Goal: Task Accomplishment & Management: Manage account settings

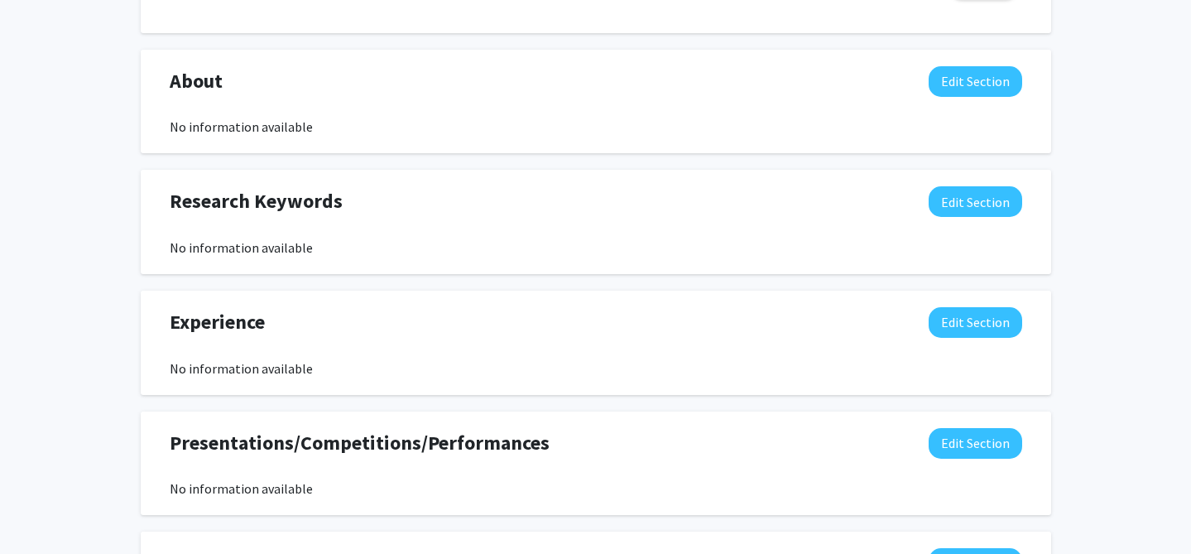
scroll to position [700, 0]
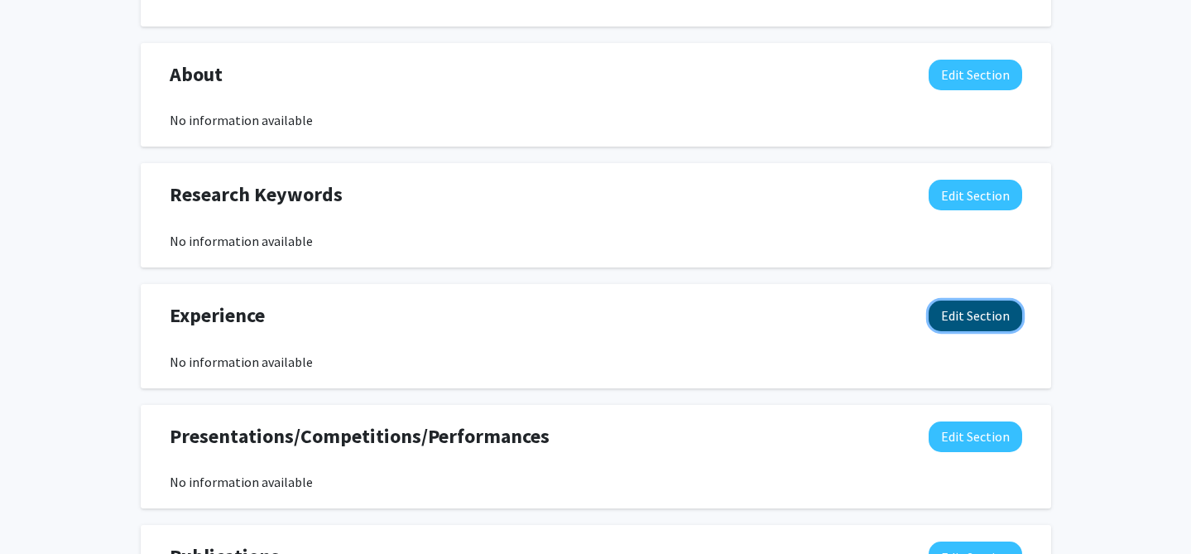
click at [978, 309] on button "Edit Section" at bounding box center [976, 315] width 94 height 31
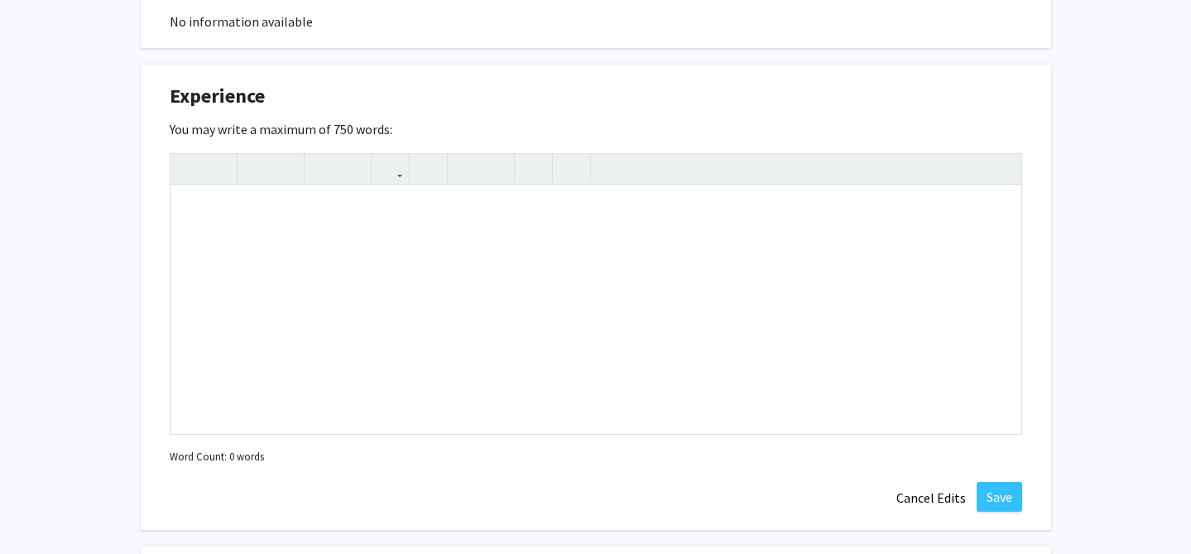
scroll to position [921, 0]
click at [776, 242] on div "Note to users with screen readers: Please deactivate our accessibility plugin f…" at bounding box center [596, 308] width 851 height 248
type textarea "P"
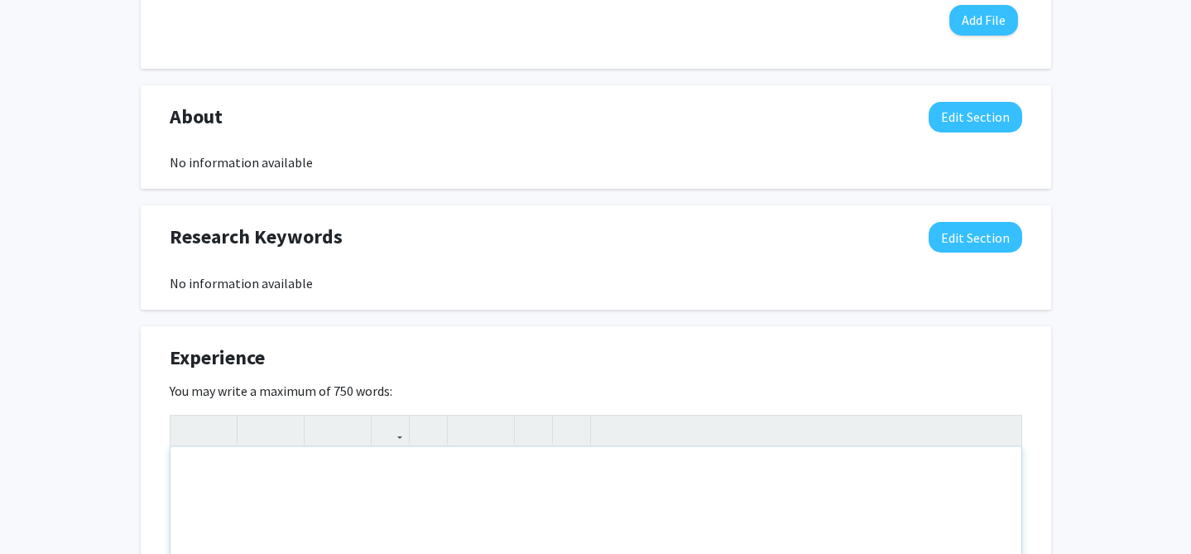
scroll to position [660, 0]
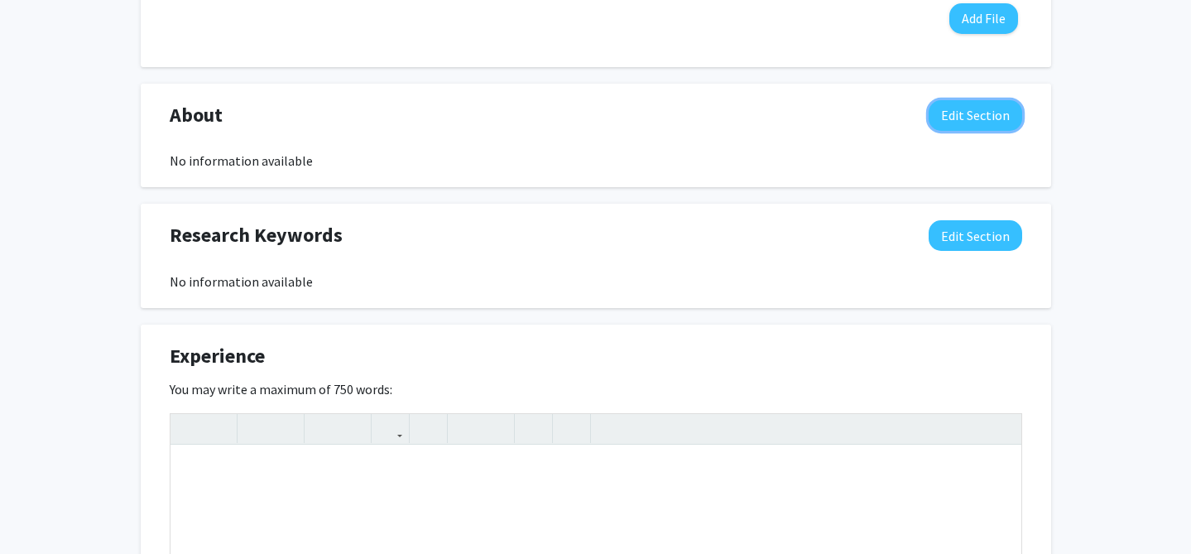
click at [982, 108] on button "Edit Section" at bounding box center [976, 115] width 94 height 31
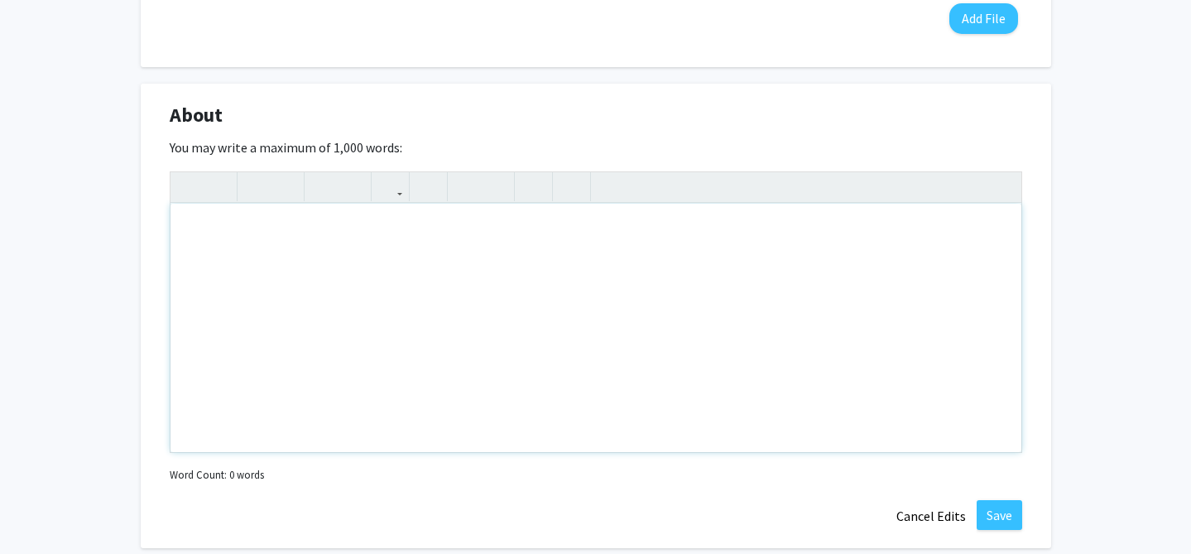
click at [576, 271] on div "Note to users with screen readers: Please deactivate our accessibility plugin f…" at bounding box center [596, 328] width 851 height 248
click at [556, 255] on div "Note to users with screen readers: Please deactivate our accessibility plugin f…" at bounding box center [596, 328] width 851 height 248
paste div "Note to users with screen readers: Please deactivate our accessibility plugin f…"
type textarea "<p>I am a first-year biochemistry student at [GEOGRAPHIC_DATA] with research in…"
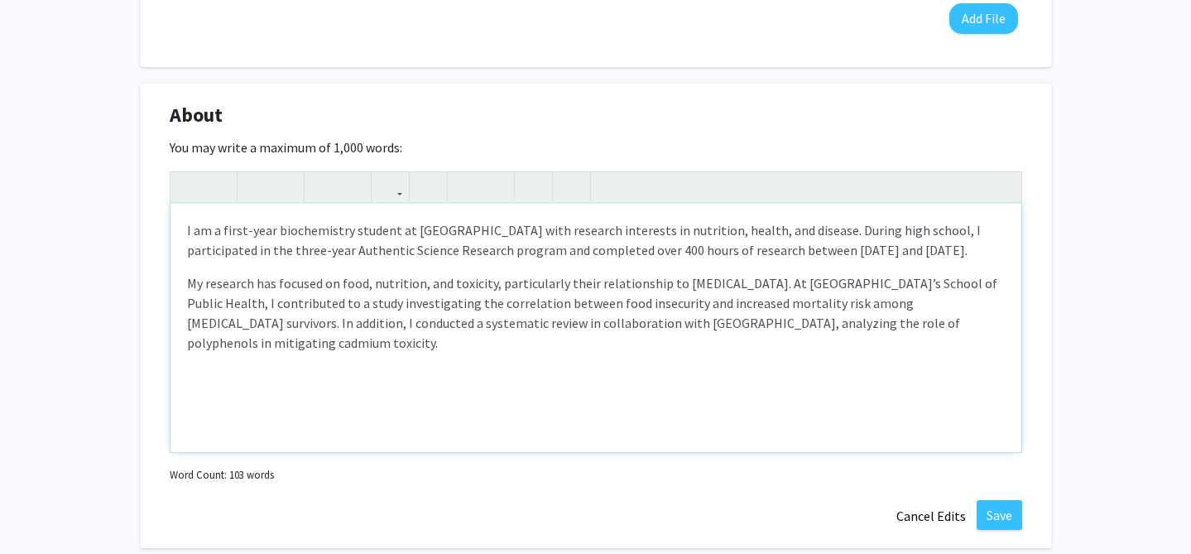
type textarea "<p>I am a first-year biochemistry student at [GEOGRAPHIC_DATA] with research in…"
click at [449, 294] on p "My research has focused on food, nutrition, and toxicity, particularly their re…" at bounding box center [596, 312] width 818 height 79
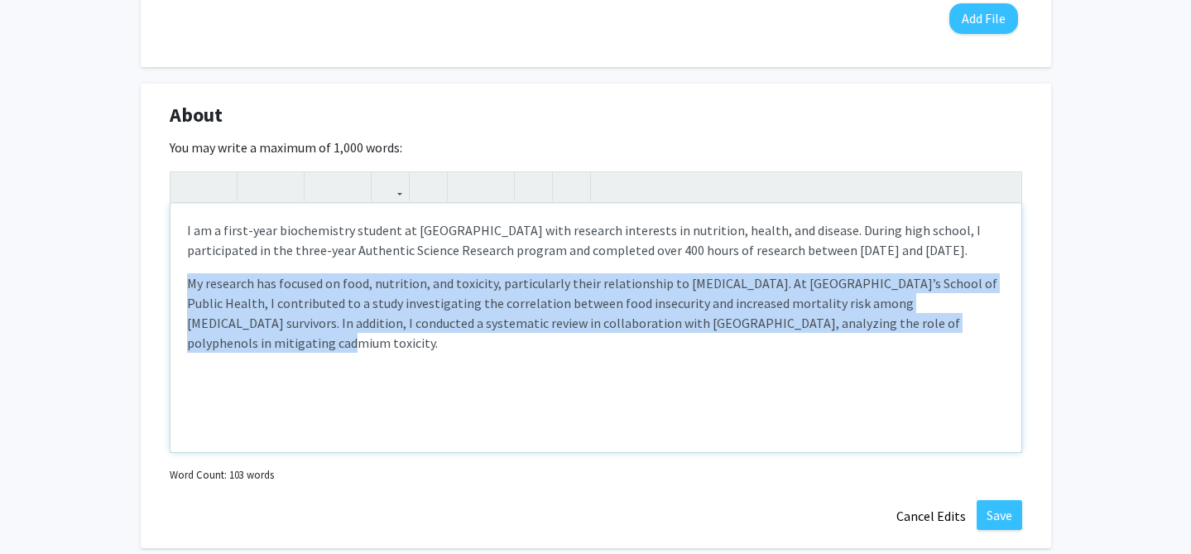
click at [449, 294] on p "My research has focused on food, nutrition, and toxicity, particularly their re…" at bounding box center [596, 312] width 818 height 79
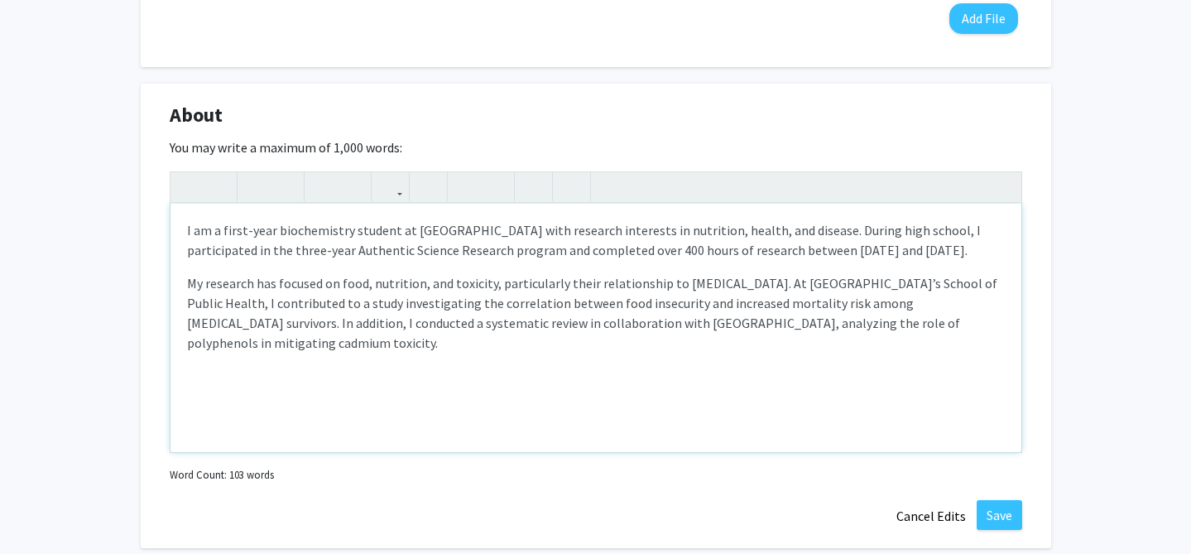
click at [997, 283] on p "My research has focused on food, nutrition, and toxicity, particularly their re…" at bounding box center [596, 312] width 818 height 79
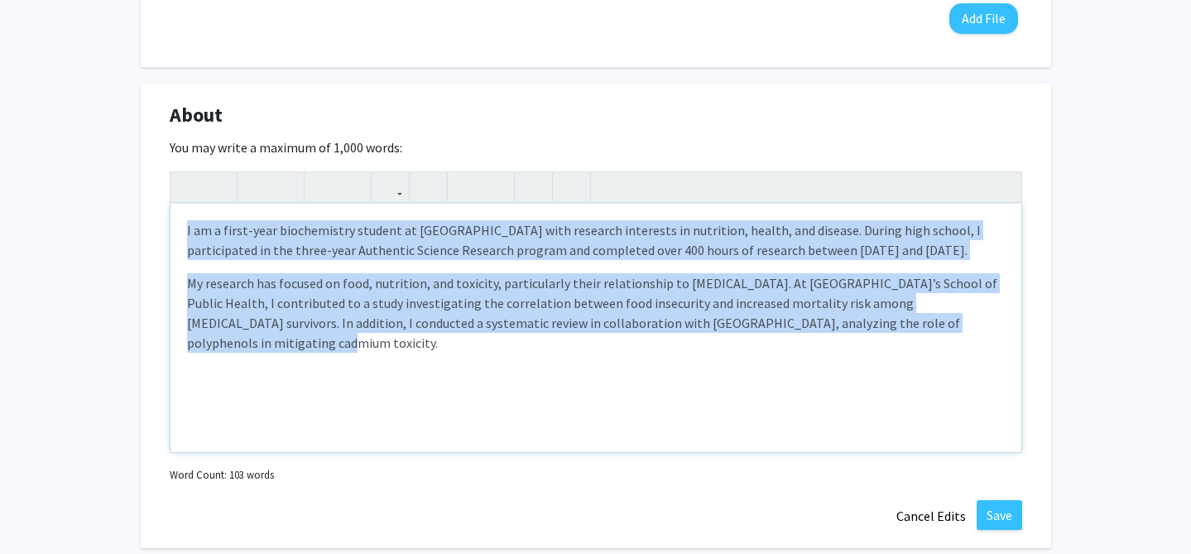
drag, startPoint x: 971, startPoint y: 336, endPoint x: 173, endPoint y: 203, distance: 808.9
click at [173, 203] on div "<p>I am a first-year biochemistry student at [GEOGRAPHIC_DATA] with research in…" at bounding box center [596, 311] width 853 height 281
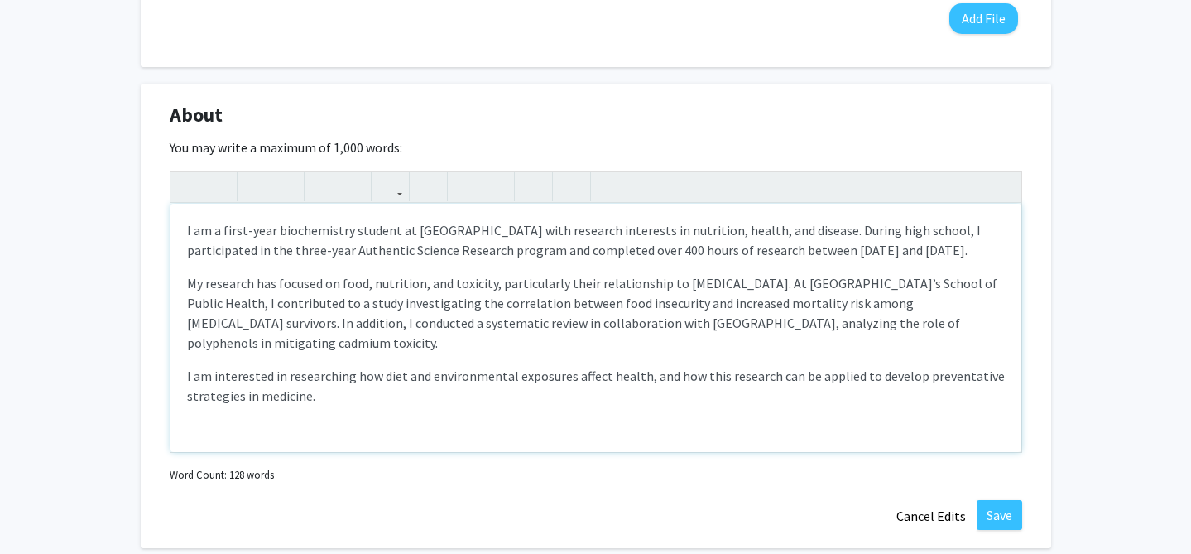
type textarea "<p>I am a first-year biochemistry student at [GEOGRAPHIC_DATA] with research in…"
click at [1006, 512] on button "Save" at bounding box center [1000, 515] width 46 height 30
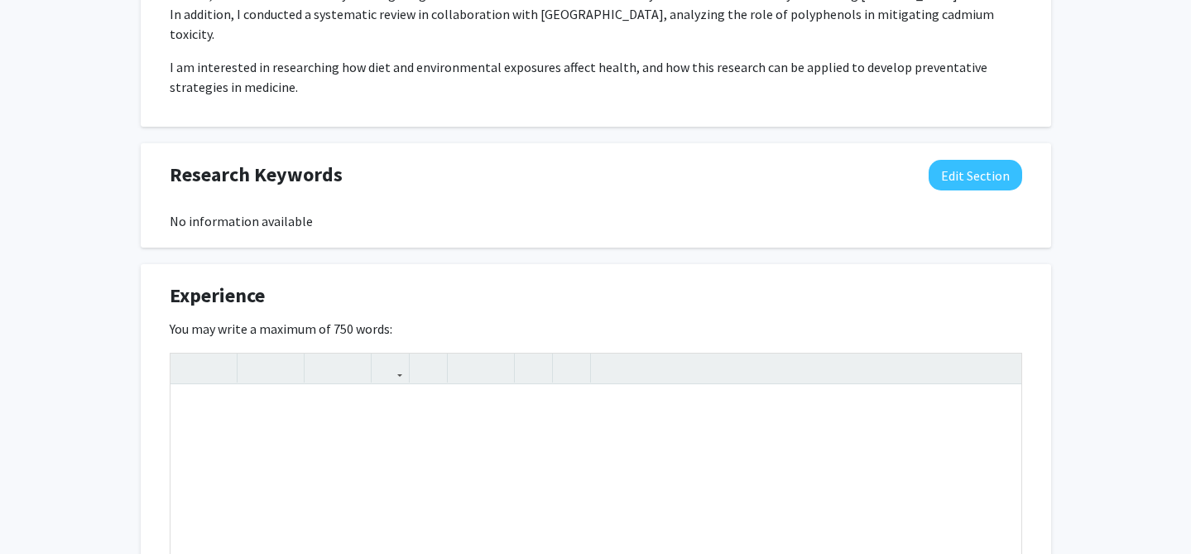
scroll to position [898, 0]
click at [963, 165] on button "Edit Section" at bounding box center [976, 176] width 94 height 31
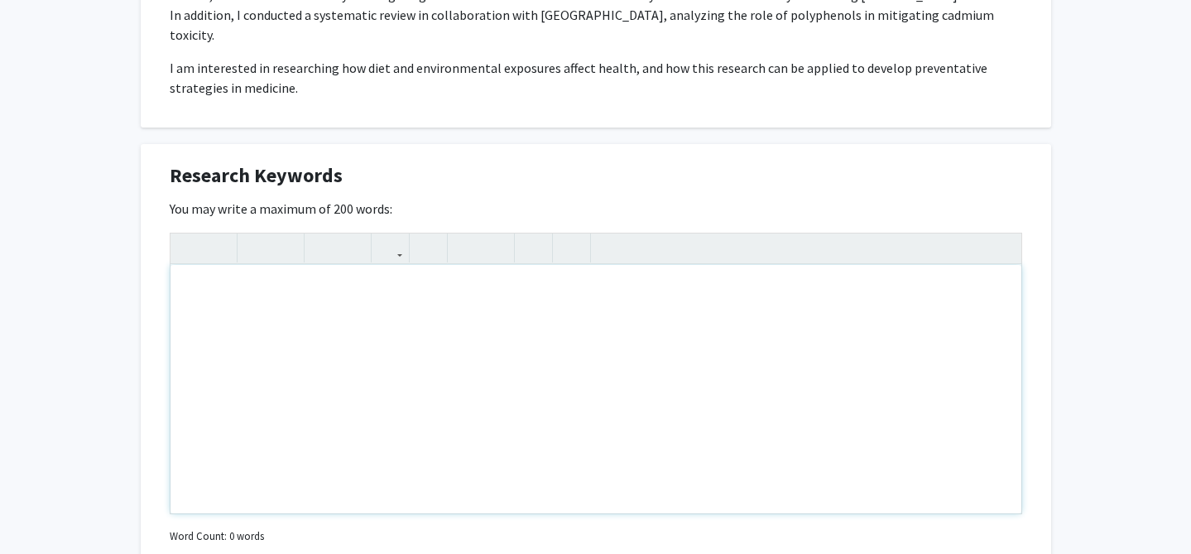
click at [468, 300] on div "Note to users with screen readers: Please deactivate our accessibility plugin f…" at bounding box center [596, 389] width 851 height 248
paste div "Note to users with screen readers: Please deactivate our accessibility plugin f…"
type textarea "<p>Nutrition and [MEDICAL_DATA] biology</p><br><p>Toxicology (specifically cadm…"
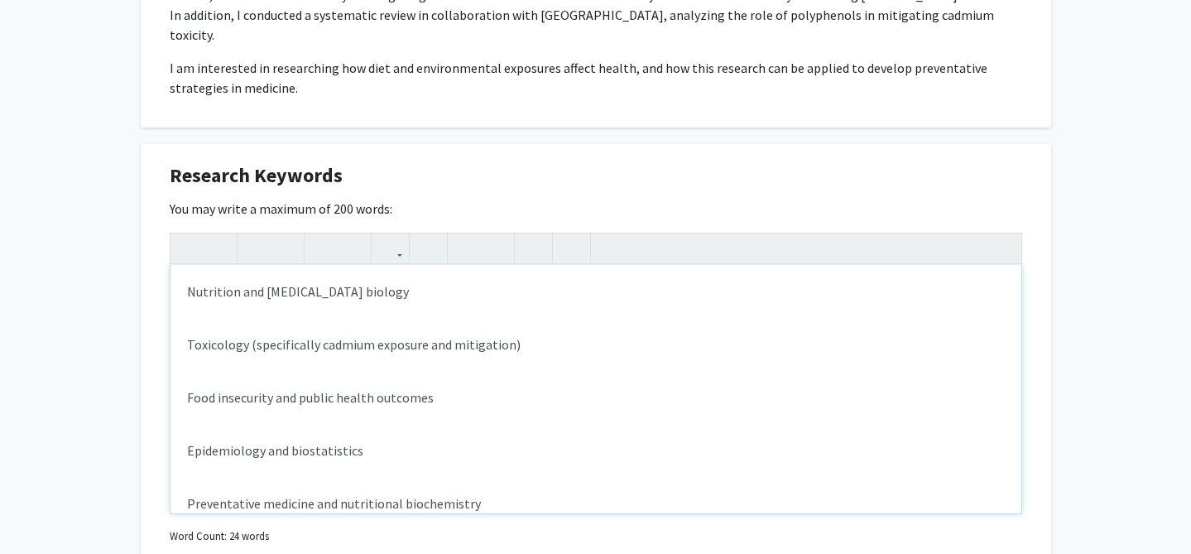
click at [299, 308] on div "Nutrition and [MEDICAL_DATA] biology Toxicology (specifically cadmium exposure …" at bounding box center [596, 389] width 851 height 248
click at [185, 270] on div "Nutrition and [MEDICAL_DATA] biology Toxicology (specifically cadmium exposure …" at bounding box center [596, 389] width 851 height 248
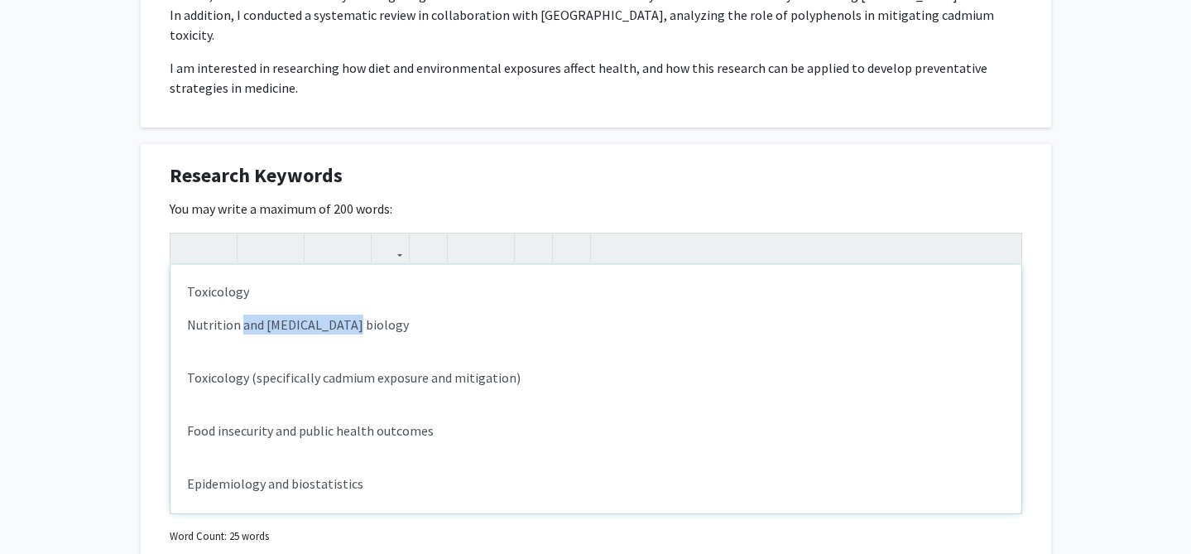
drag, startPoint x: 238, startPoint y: 305, endPoint x: 374, endPoint y: 312, distance: 135.9
click at [375, 315] on p "Nutrition and [MEDICAL_DATA] biology" at bounding box center [596, 325] width 818 height 20
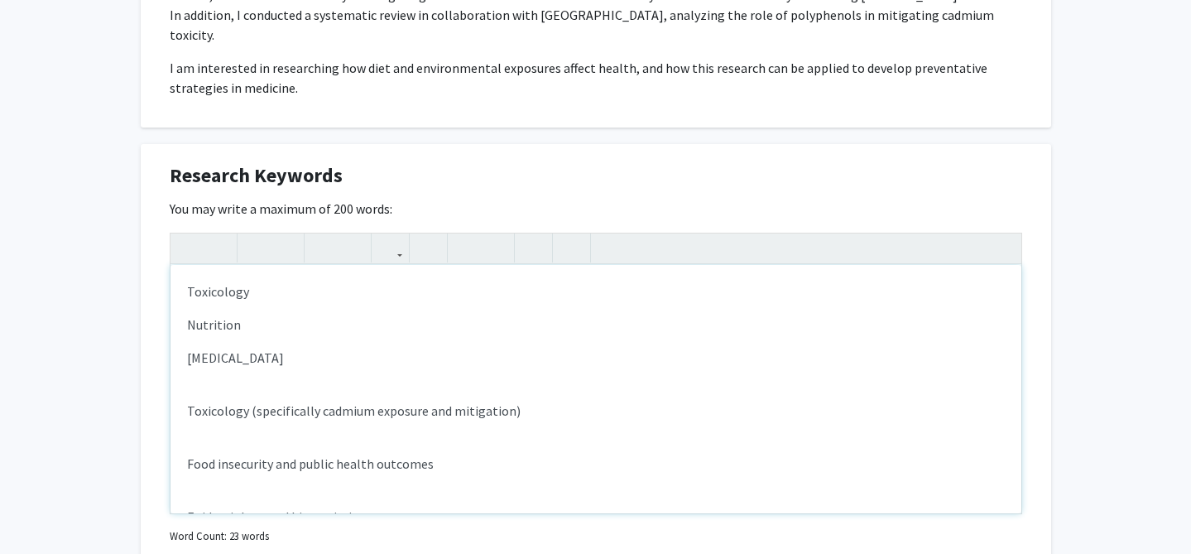
click at [372, 406] on div "Toxicology Nutrition [MEDICAL_DATA] Toxicology (specifically cadmium exposure a…" at bounding box center [596, 389] width 851 height 248
click at [354, 401] on p "Toxicology (specifically cadmium exposure and mitigation)" at bounding box center [596, 411] width 818 height 20
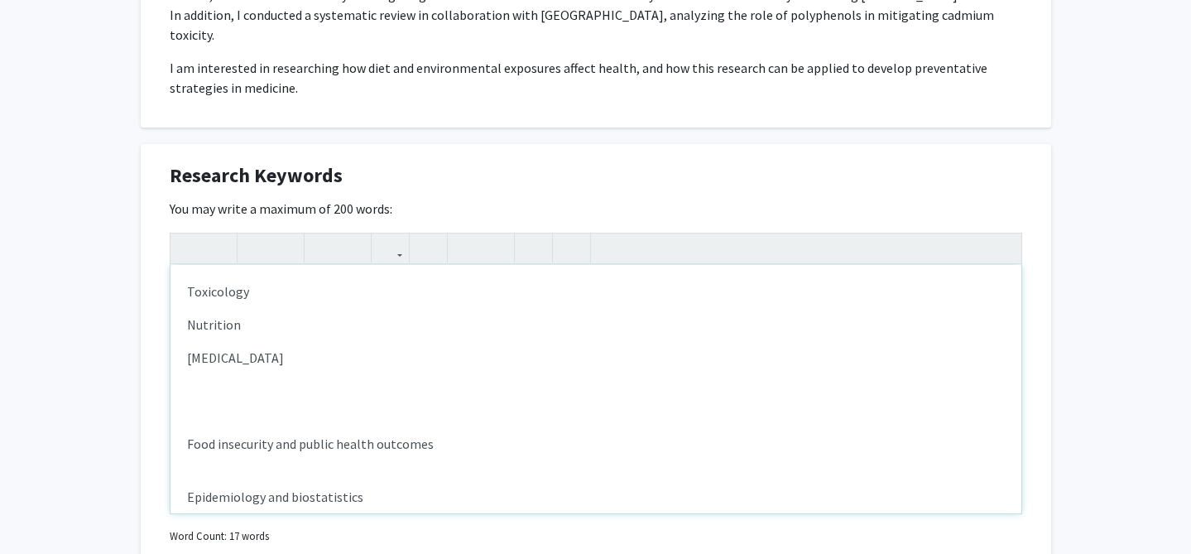
click at [310, 402] on div "Toxicology Nutrition [MEDICAL_DATA] Food insecurity and public health outcomes …" at bounding box center [596, 389] width 851 height 248
click at [300, 434] on p "Food insecurity and public health outcomes" at bounding box center [596, 444] width 818 height 20
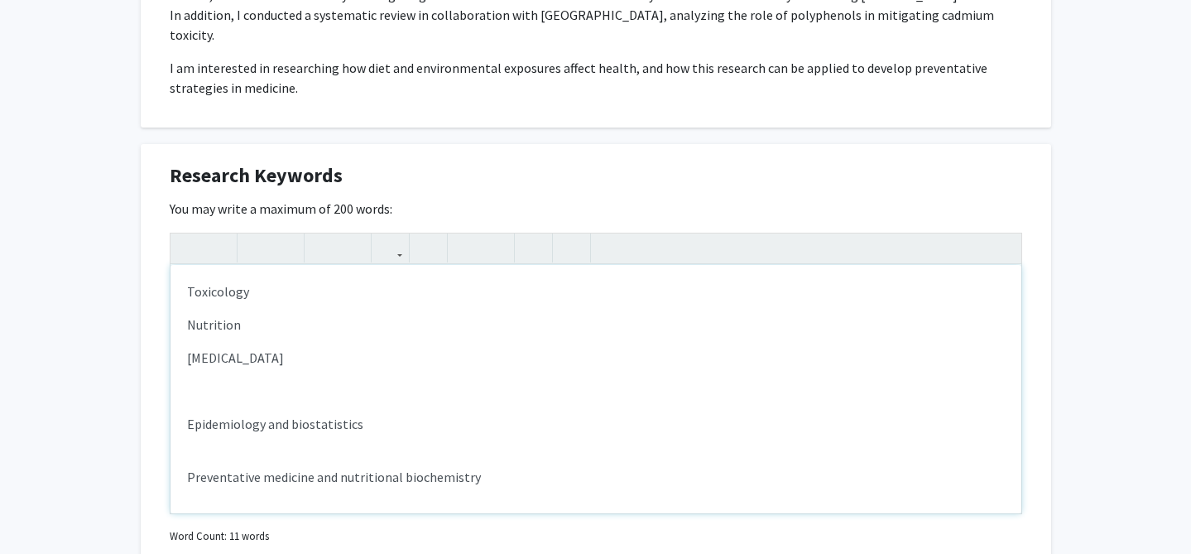
click at [268, 414] on p "Epidemiology and biostatistics" at bounding box center [596, 424] width 818 height 20
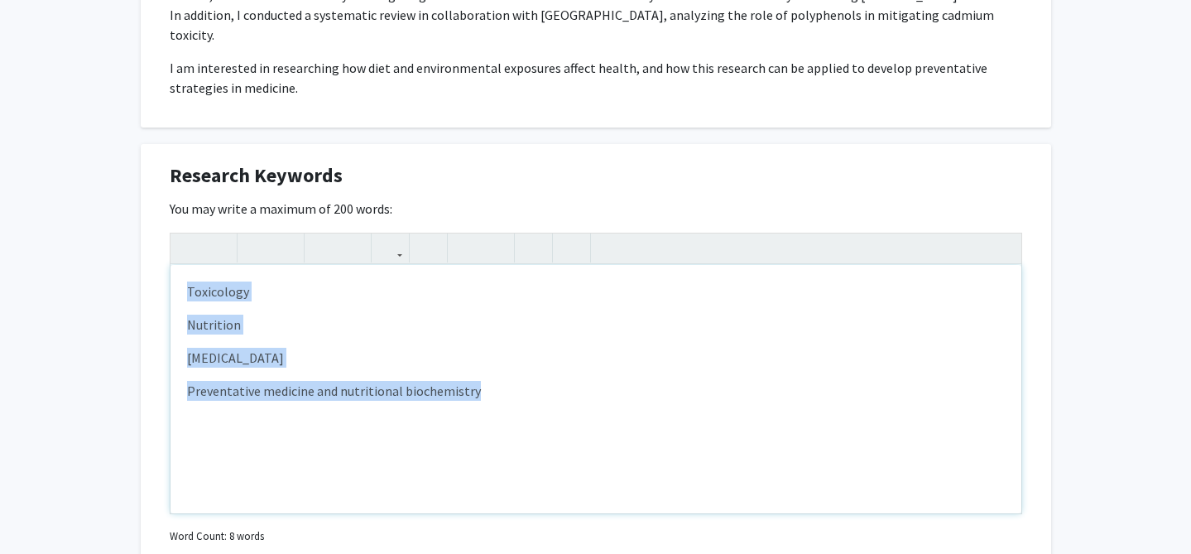
drag, startPoint x: 185, startPoint y: 271, endPoint x: 546, endPoint y: 401, distance: 383.8
click at [548, 401] on div "Toxicology Nutrition [MEDICAL_DATA] Preventative medicine and nutritional bioch…" at bounding box center [596, 389] width 851 height 248
type textarea "<p><ul><li>Toxicology</li><li>Nutrition</li><li>[MEDICAL_DATA]</li><li>Preventa…"
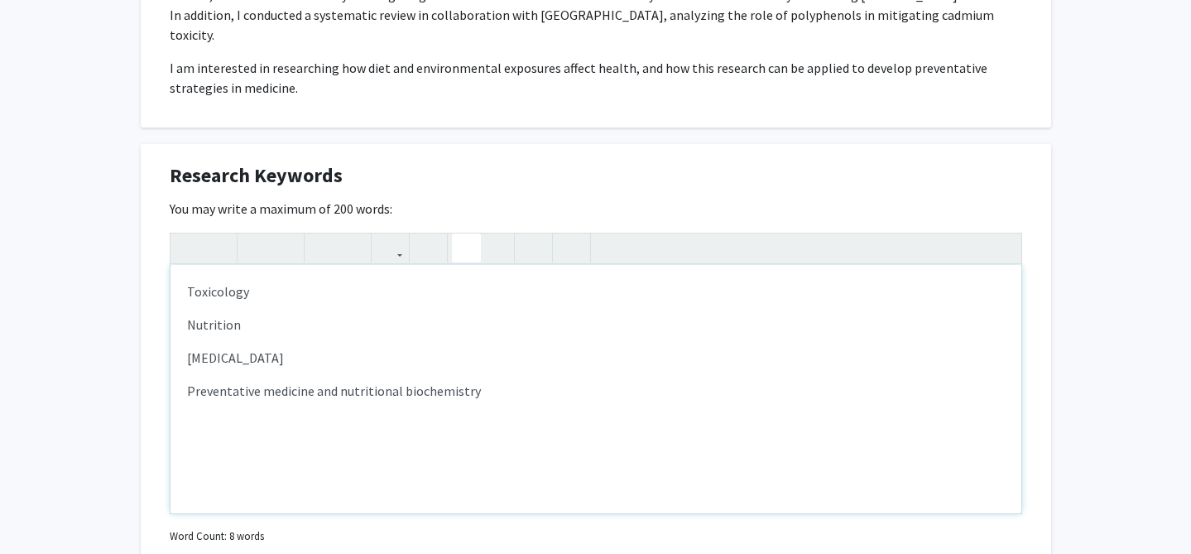
click at [469, 234] on icon "button" at bounding box center [466, 247] width 14 height 27
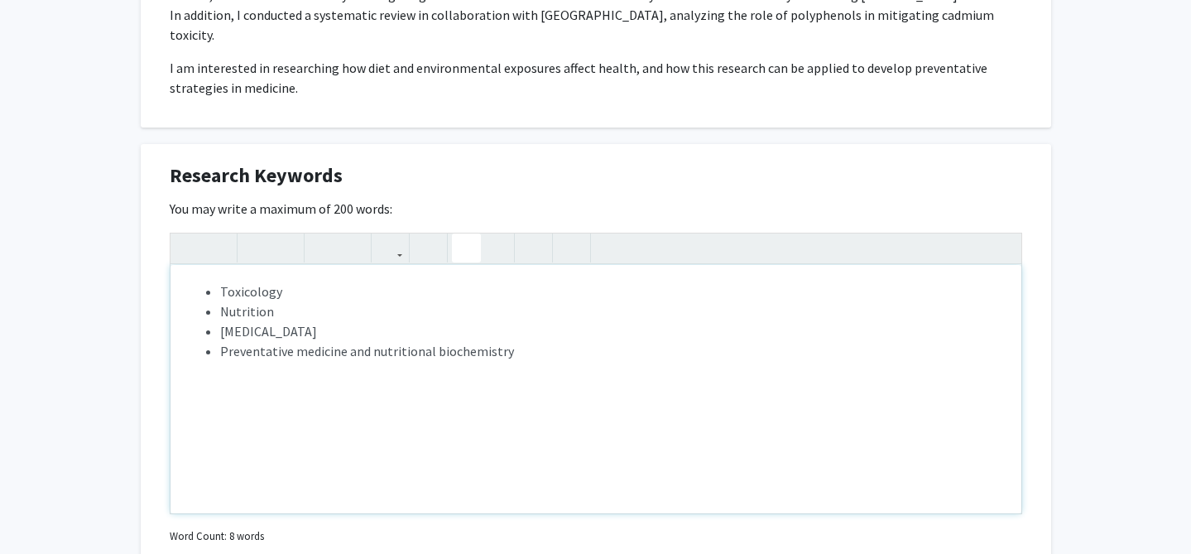
click at [442, 321] on li "[MEDICAL_DATA]" at bounding box center [612, 331] width 785 height 20
click at [450, 417] on div "Toxicology Nutrition [MEDICAL_DATA] Preventative medicine and nutritional bioch…" at bounding box center [596, 389] width 851 height 248
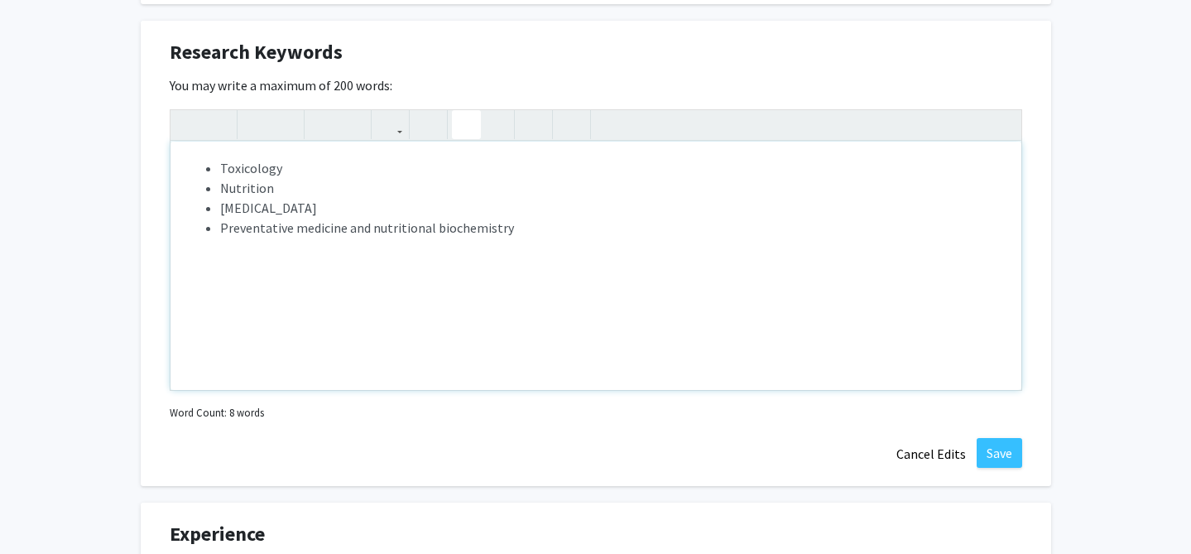
scroll to position [1059, 0]
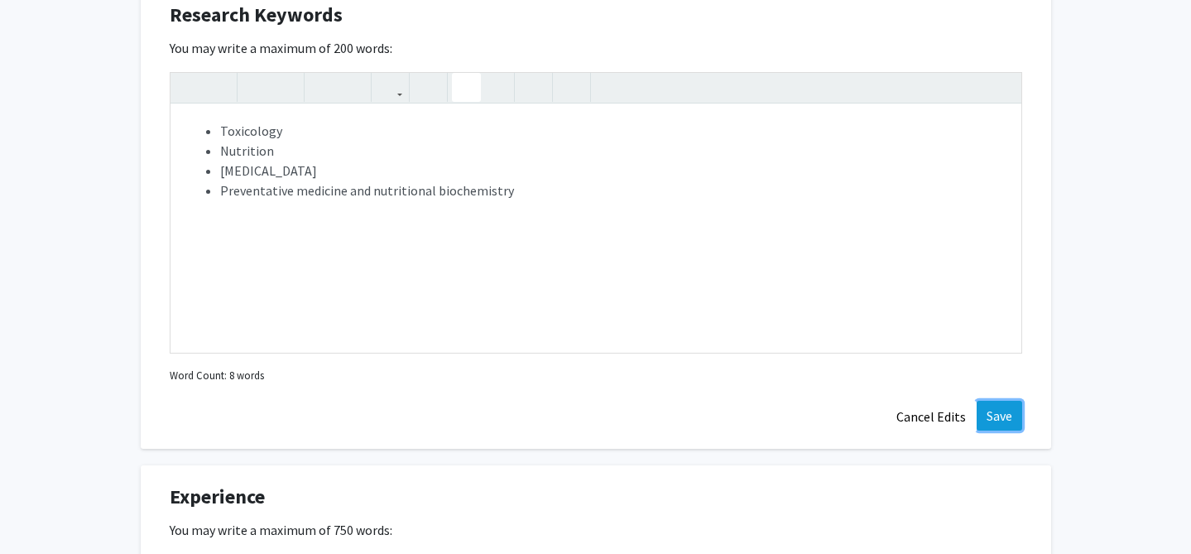
click at [1000, 401] on button "Save" at bounding box center [1000, 416] width 46 height 30
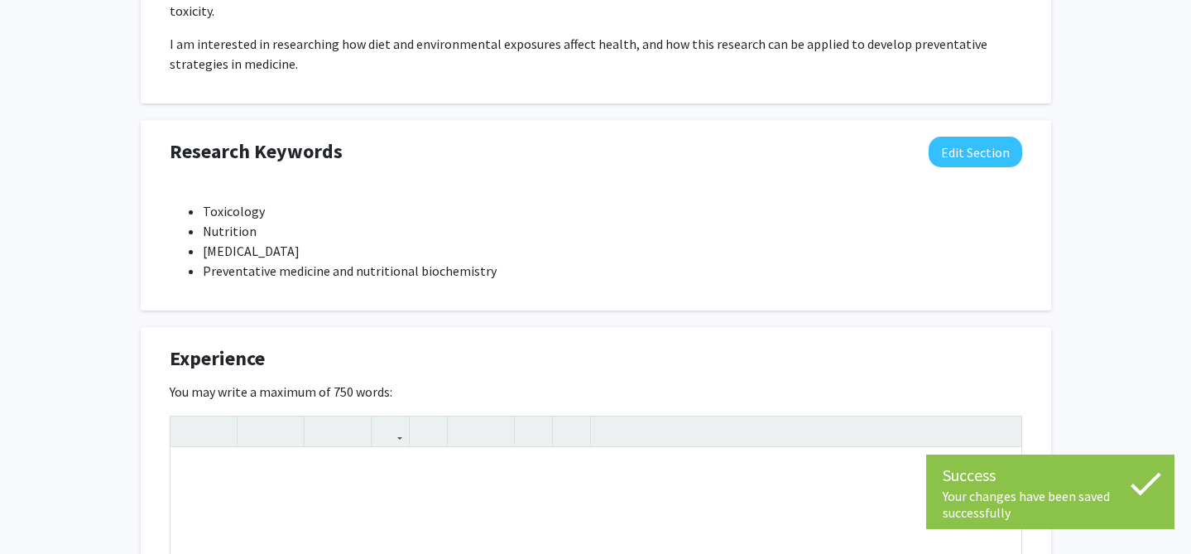
scroll to position [920, 0]
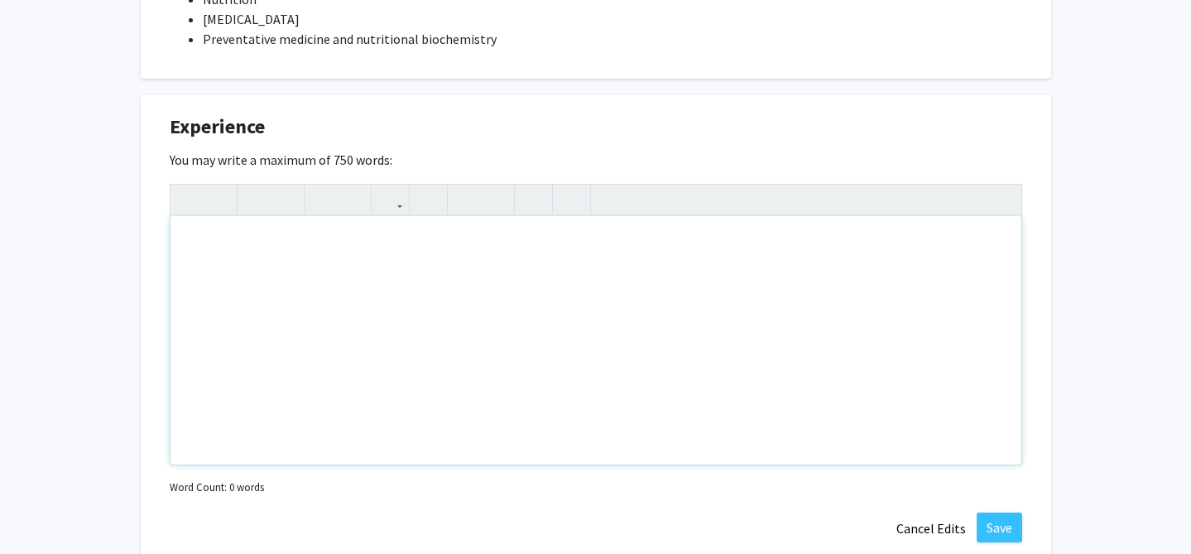
scroll to position [1155, 0]
click at [468, 184] on icon "button" at bounding box center [466, 197] width 14 height 27
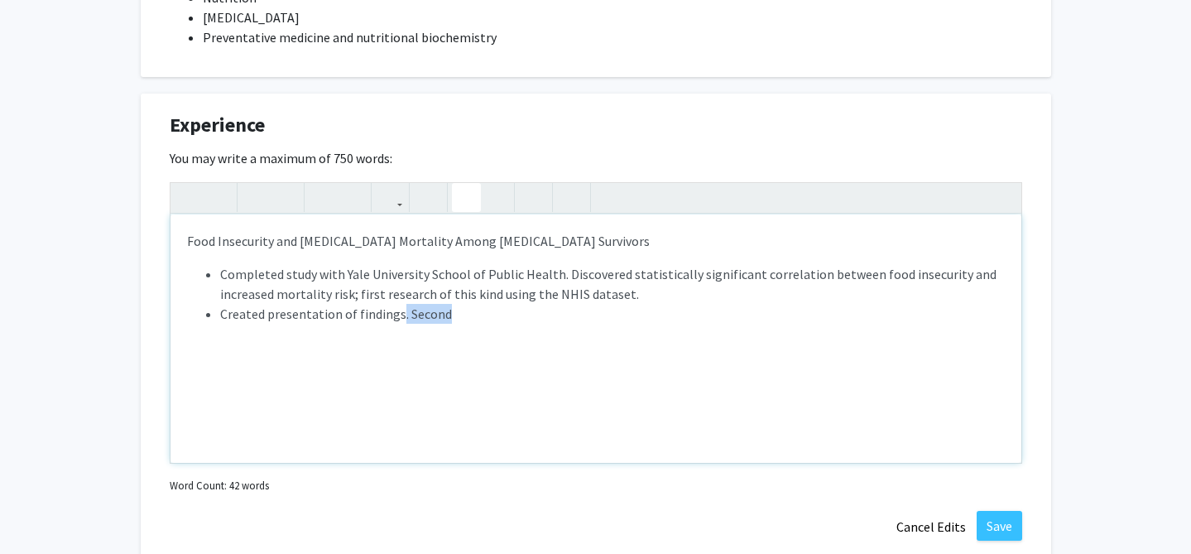
drag, startPoint x: 454, startPoint y: 295, endPoint x: 397, endPoint y: 299, distance: 57.3
click at [397, 304] on li "Created presentation of findings. Second" at bounding box center [612, 314] width 785 height 20
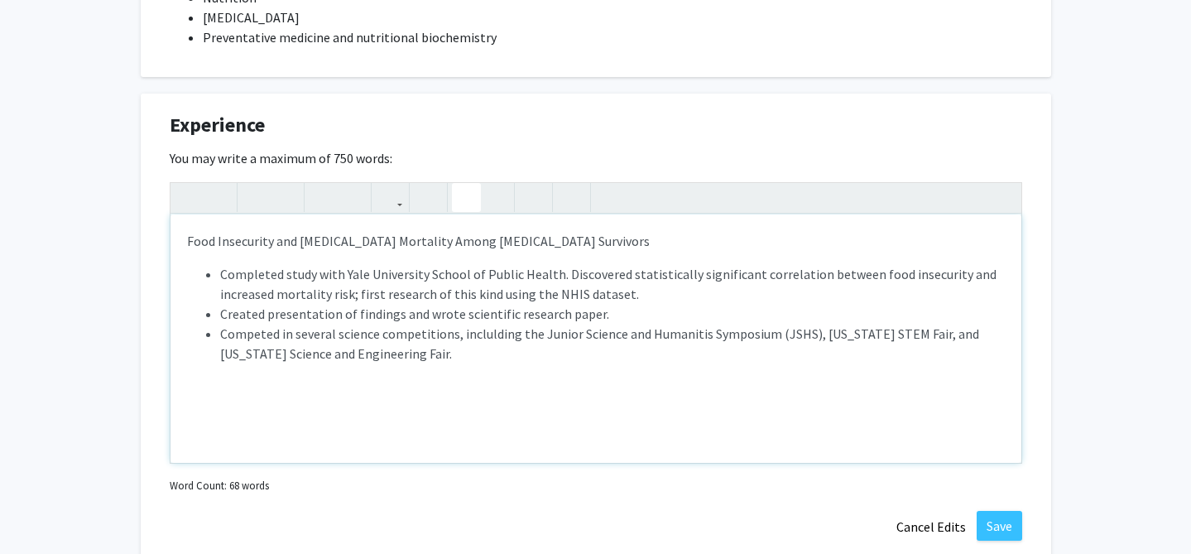
click at [491, 324] on li "Competed in several science competitions, inclulding the Junior Science and Hum…" at bounding box center [612, 344] width 785 height 40
click at [615, 332] on li "Competed in several science competitions, including the Junior Science and Huma…" at bounding box center [612, 344] width 785 height 40
click at [473, 231] on p "Food Insecurity and [MEDICAL_DATA] Mortality Among [MEDICAL_DATA] Survivors" at bounding box center [596, 241] width 818 height 20
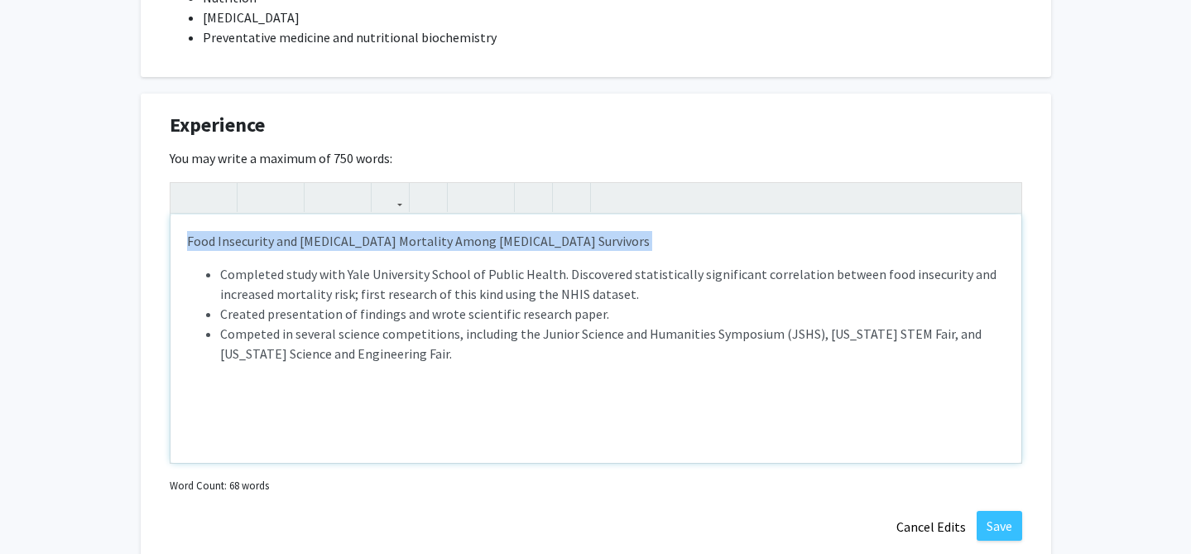
click at [473, 231] on p "Food Insecurity and [MEDICAL_DATA] Mortality Among [MEDICAL_DATA] Survivors" at bounding box center [596, 241] width 818 height 20
click at [264, 183] on button "button" at bounding box center [256, 197] width 29 height 29
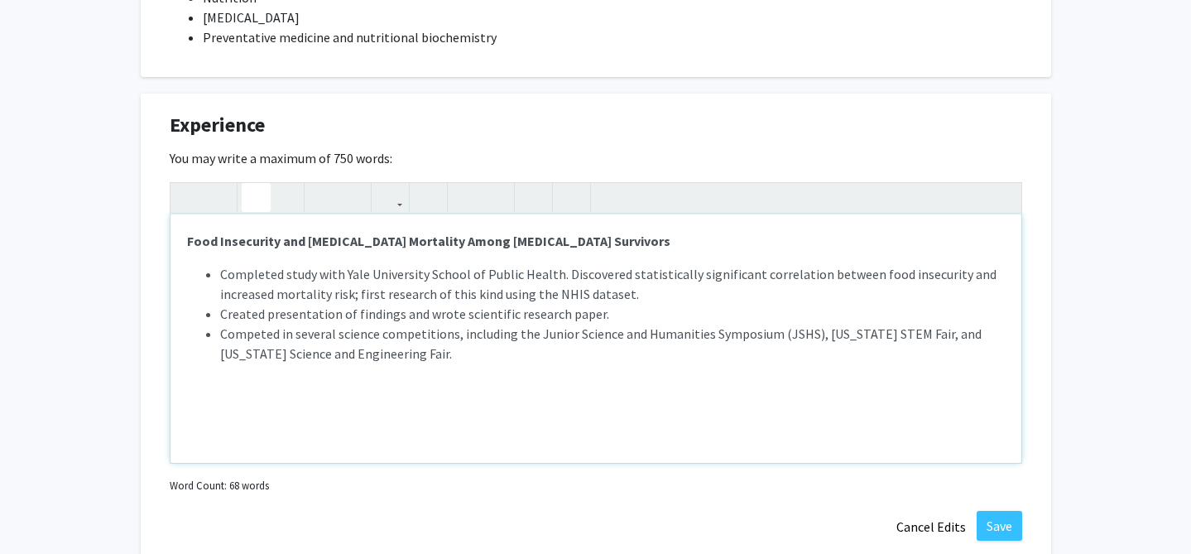
click at [263, 352] on p "Completed study with Yale University School of Public Health. Discovered statis…" at bounding box center [596, 340] width 818 height 152
click at [262, 376] on p "Completed study with Yale University School of Public Health. Discovered statis…" at bounding box center [596, 340] width 818 height 152
click at [247, 373] on p "Completed study with Yale University School of Public Health. Discovered statis…" at bounding box center [596, 340] width 818 height 152
click at [247, 382] on p "Completed study with Yale University School of Public Health. Discovered statis…" at bounding box center [596, 340] width 818 height 152
click at [257, 184] on icon "button" at bounding box center [256, 197] width 14 height 27
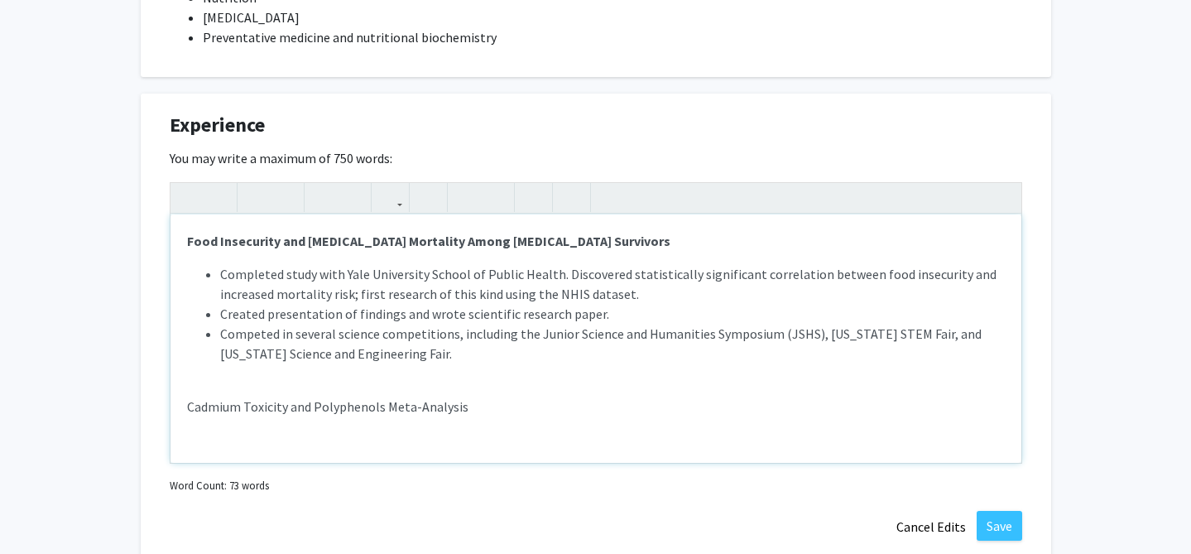
scroll to position [17, 0]
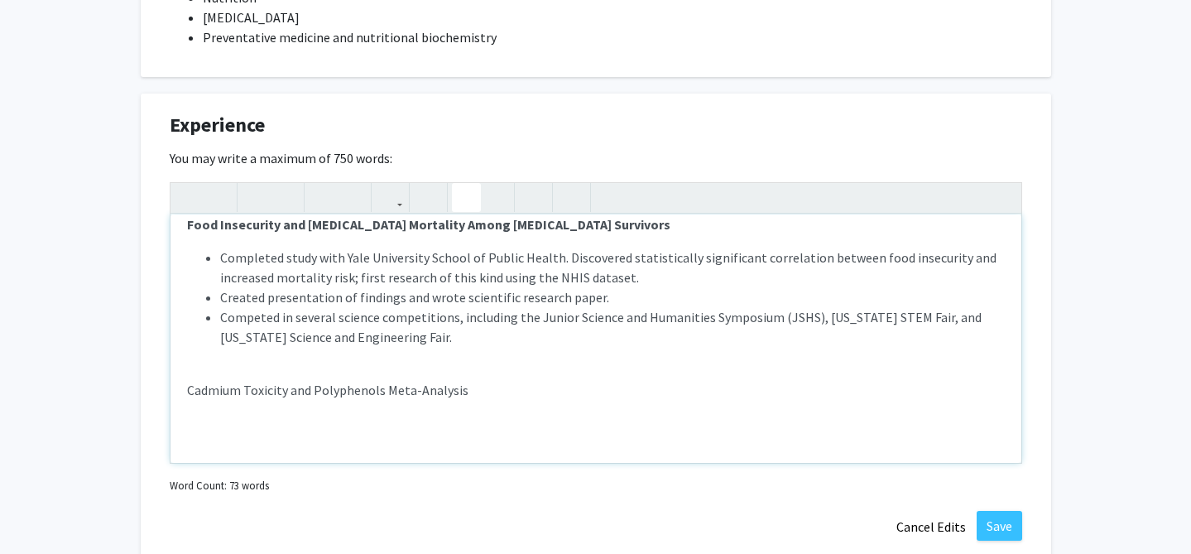
click at [468, 184] on icon "button" at bounding box center [466, 197] width 14 height 27
drag, startPoint x: 514, startPoint y: 403, endPoint x: 220, endPoint y: 404, distance: 293.8
click at [220, 413] on li "Leading a nine-month systematic review, assisted by" at bounding box center [612, 423] width 785 height 20
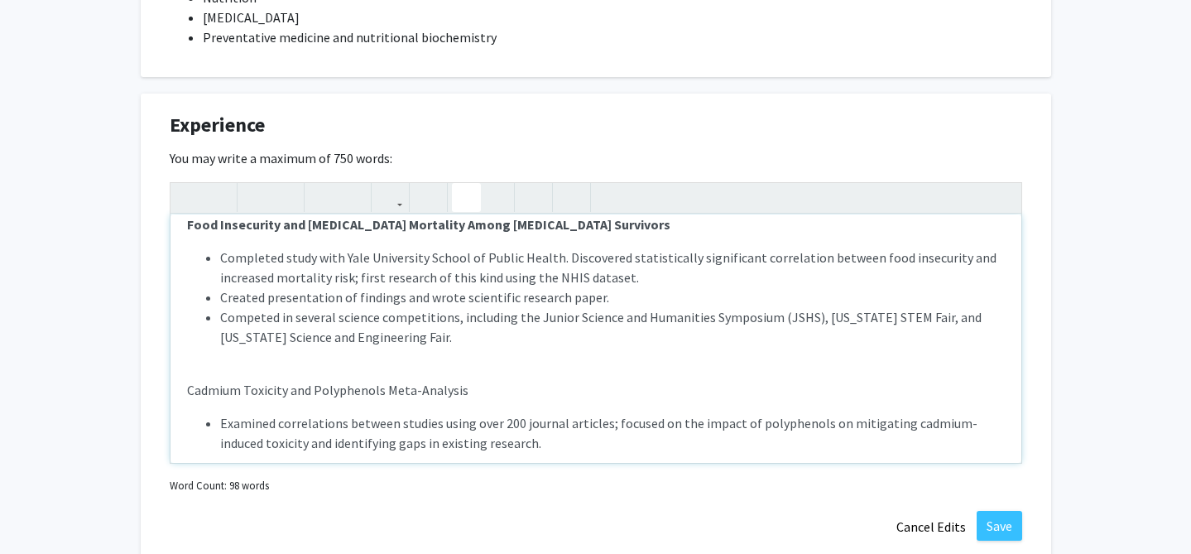
click at [304, 372] on p "Completed study with Yale University School of Public Health. Discovered statis…" at bounding box center [596, 323] width 818 height 152
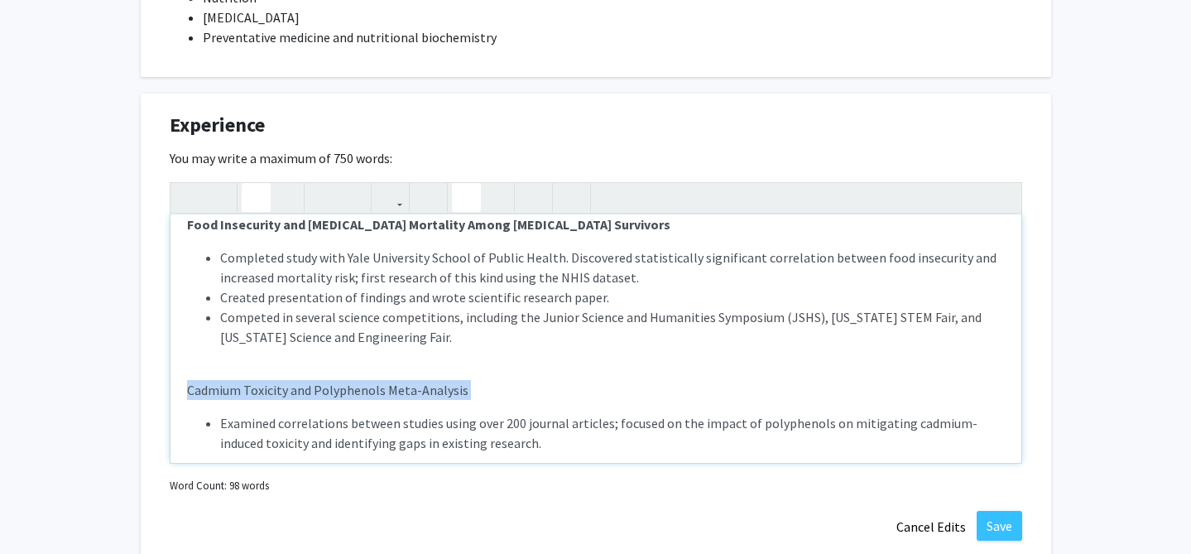
click at [255, 184] on icon "button" at bounding box center [256, 197] width 14 height 27
click at [497, 360] on p "Completed study with Yale University School of Public Health. Discovered statis…" at bounding box center [596, 323] width 818 height 152
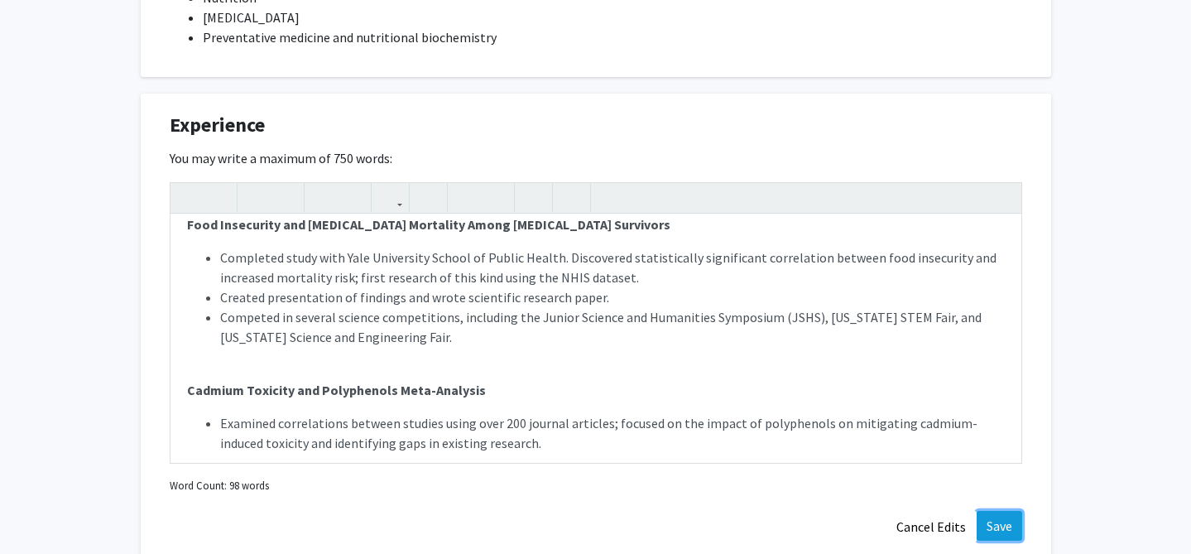
click at [993, 511] on button "Save" at bounding box center [1000, 526] width 46 height 30
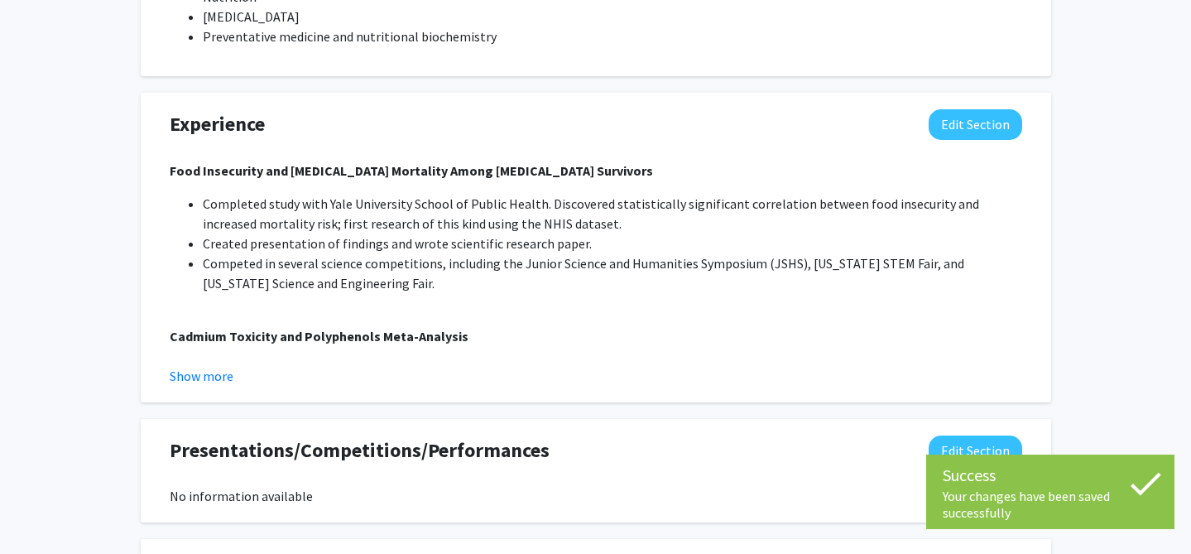
scroll to position [1127, 0]
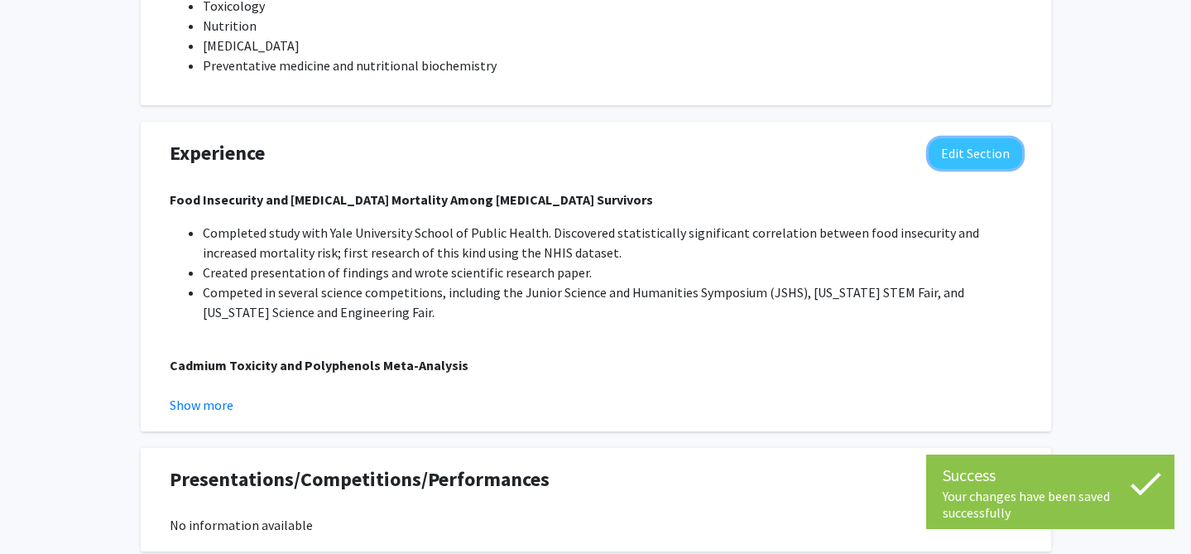
click at [965, 138] on button "Edit Section" at bounding box center [976, 153] width 94 height 31
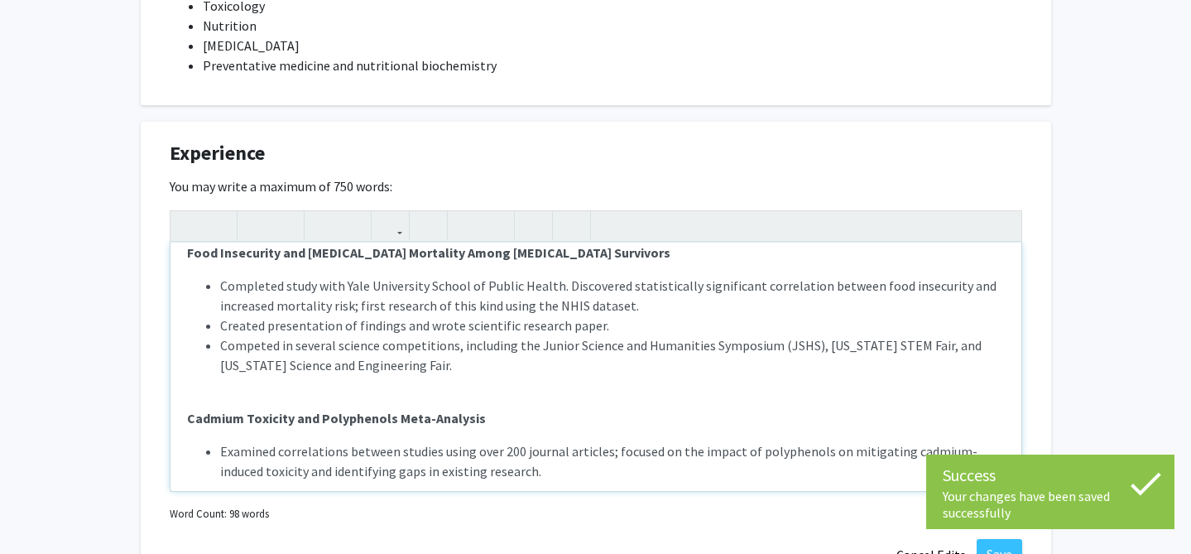
click at [408, 362] on p "Completed study with Yale University School of Public Health. Discovered statis…" at bounding box center [596, 352] width 818 height 152
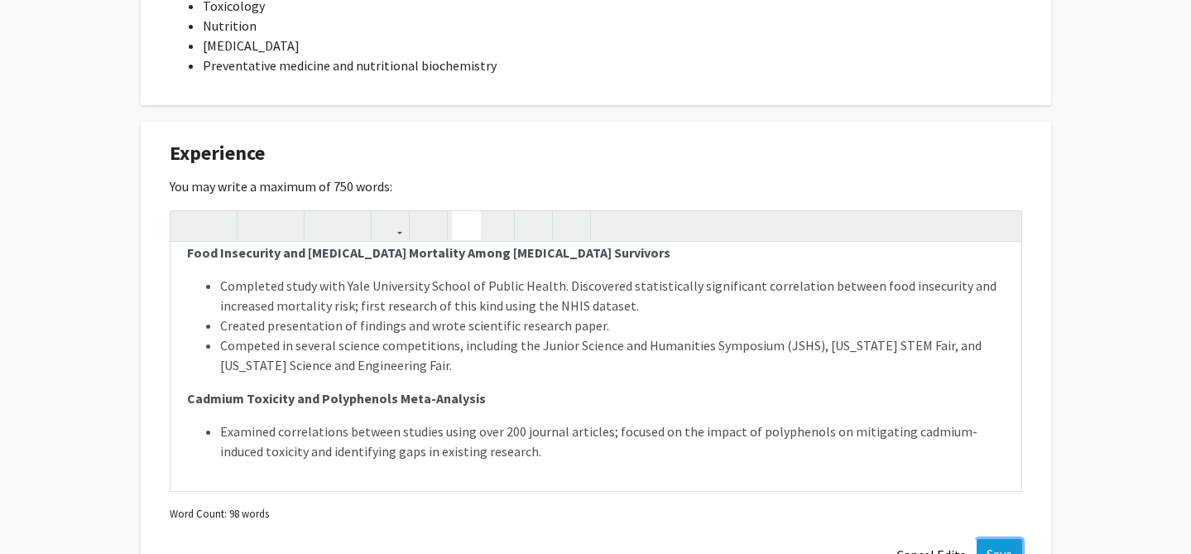
click at [1014, 539] on button "Save" at bounding box center [1000, 554] width 46 height 30
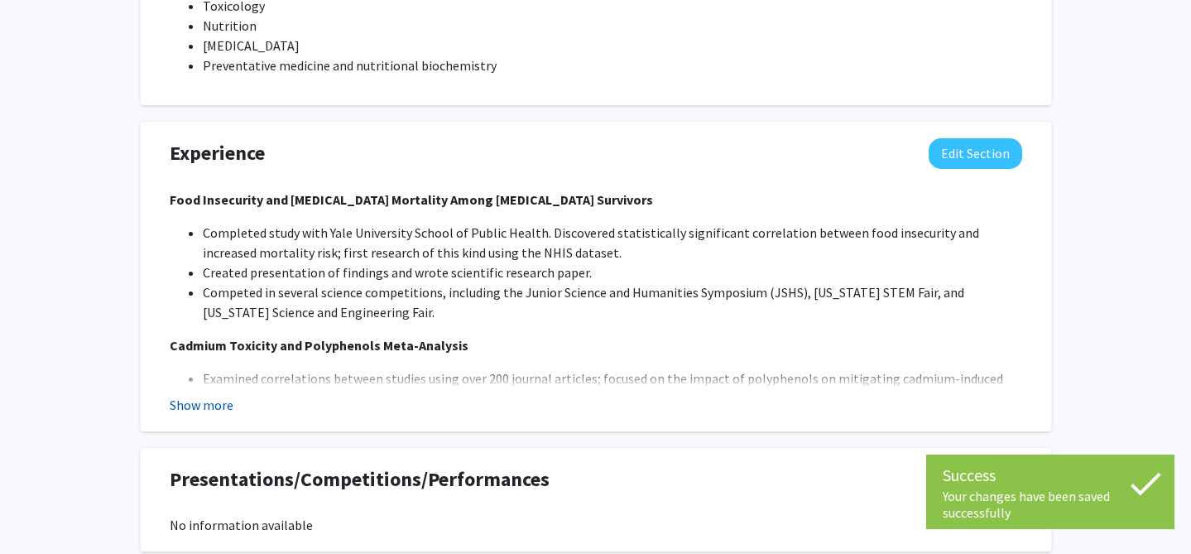
click at [194, 395] on button "Show more" at bounding box center [202, 405] width 64 height 20
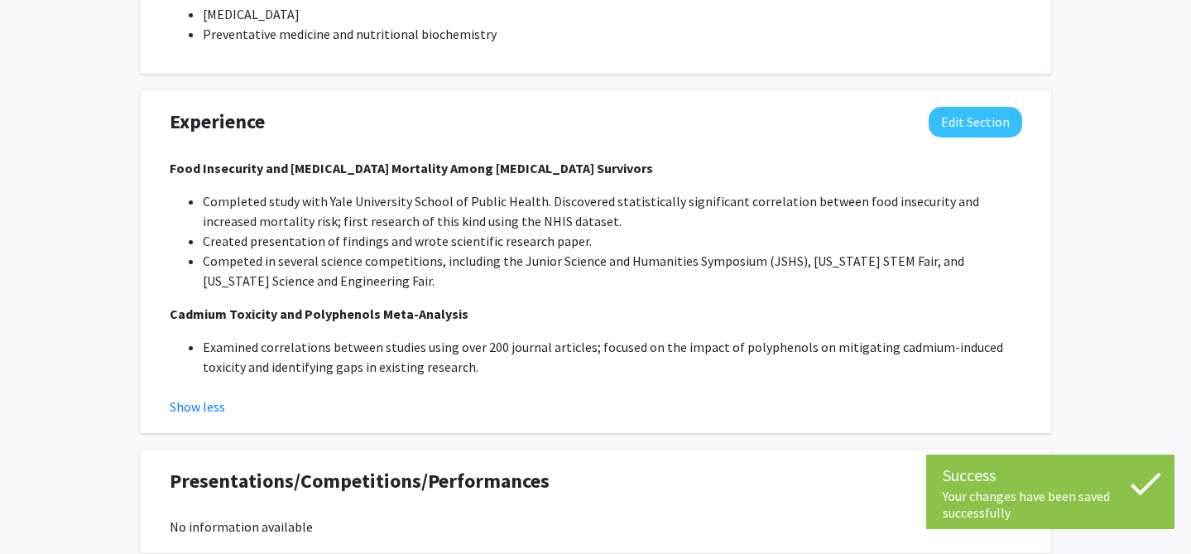
scroll to position [1160, 0]
click at [950, 106] on button "Edit Section" at bounding box center [976, 121] width 94 height 31
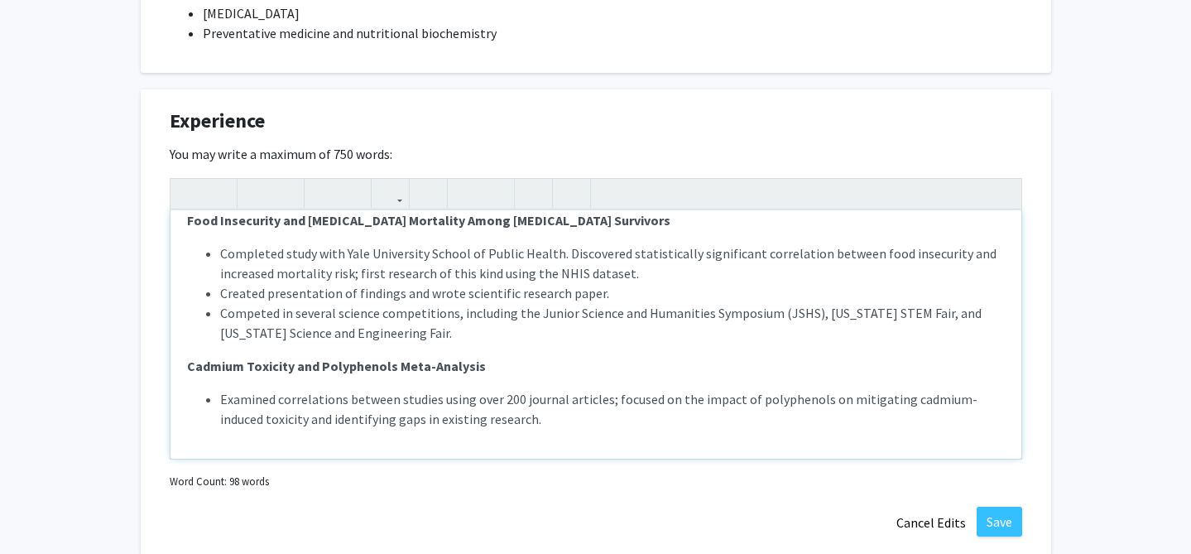
click at [636, 210] on p "Food Insecurity and [MEDICAL_DATA] Mortality Among [MEDICAL_DATA] Survivors" at bounding box center [596, 220] width 818 height 20
click at [537, 330] on p "Completed study with Yale University School of Public Health. Discovered statis…" at bounding box center [596, 309] width 818 height 132
click at [537, 346] on p "Completed study with Yale University School of Public Health. Discovered statis…" at bounding box center [596, 309] width 818 height 132
click at [1000, 507] on button "Save" at bounding box center [1000, 522] width 46 height 30
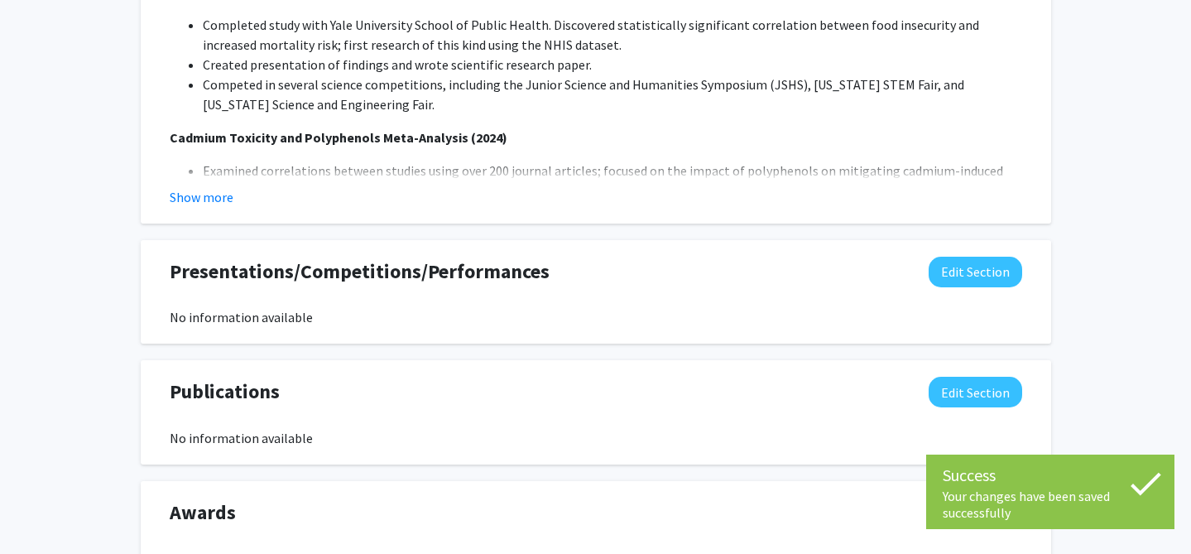
scroll to position [1338, 0]
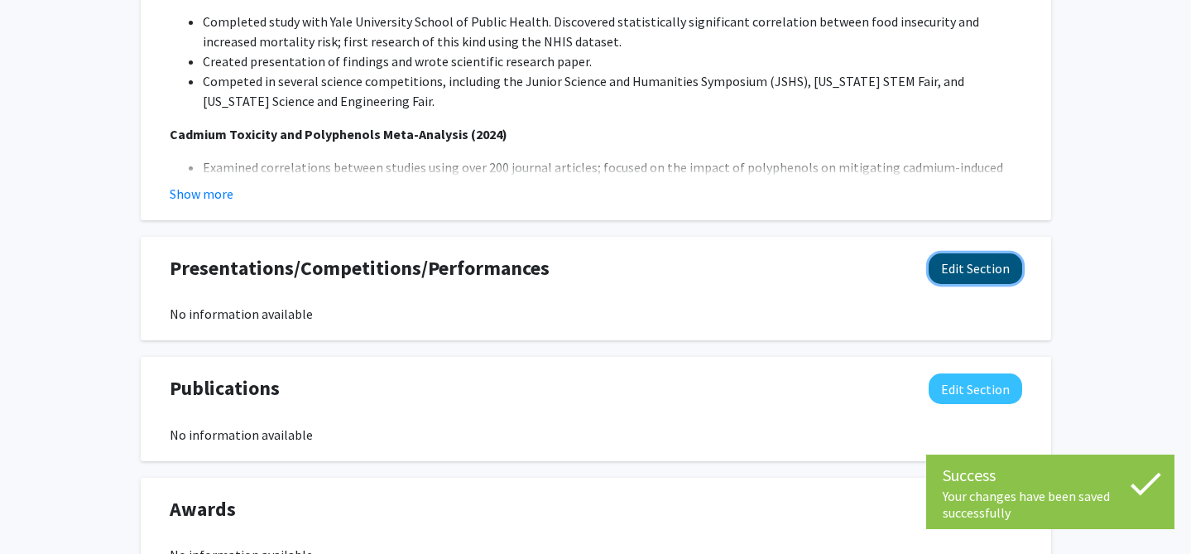
click at [944, 253] on button "Edit Section" at bounding box center [976, 268] width 94 height 31
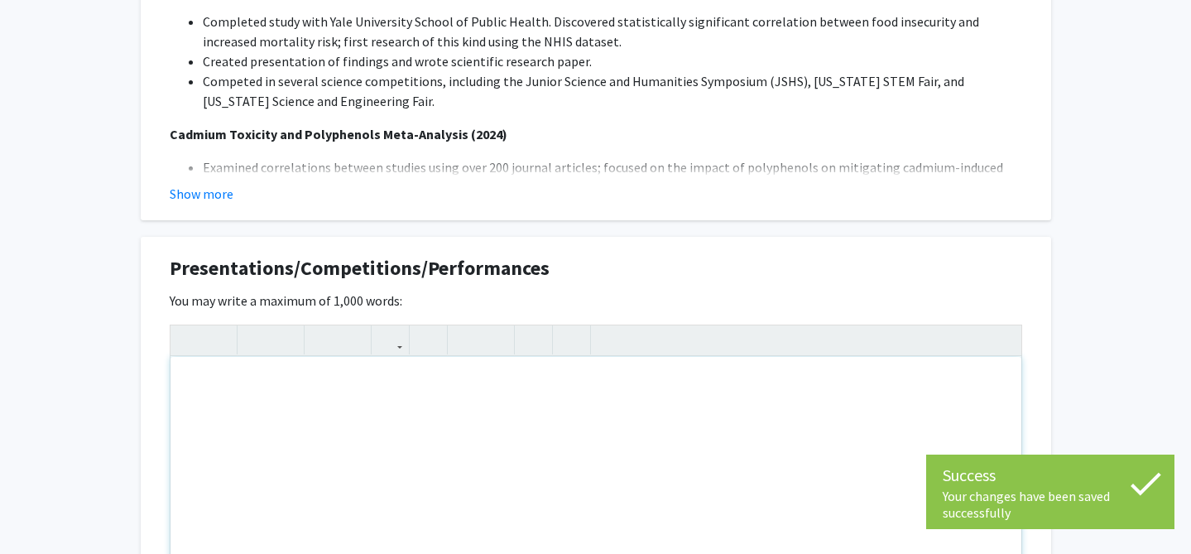
click at [441, 375] on div "Note to users with screen readers: Please deactivate our accessibility plugin f…" at bounding box center [596, 481] width 851 height 248
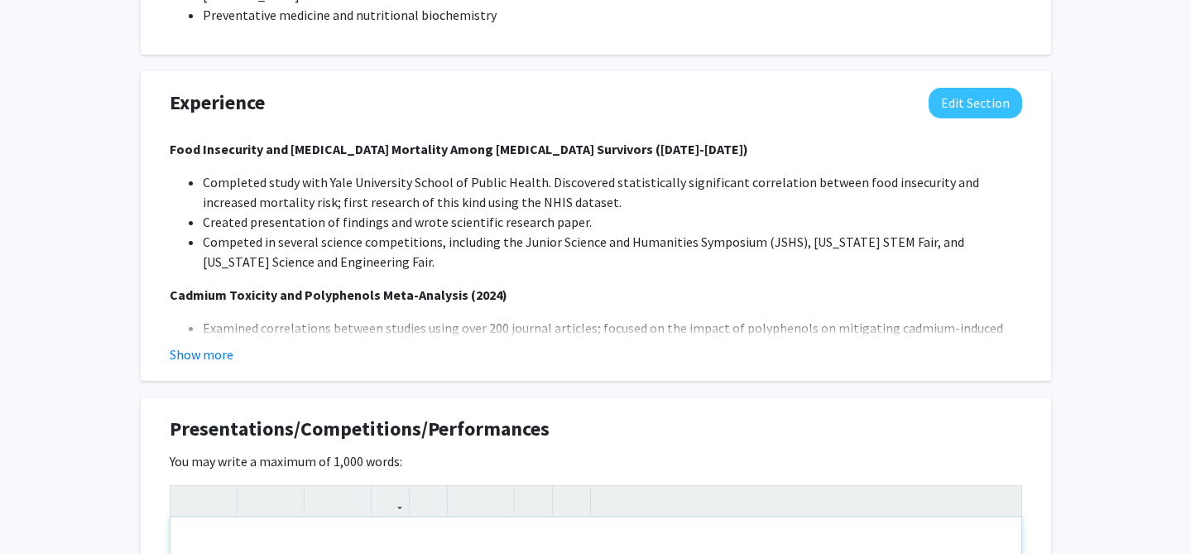
scroll to position [1130, 0]
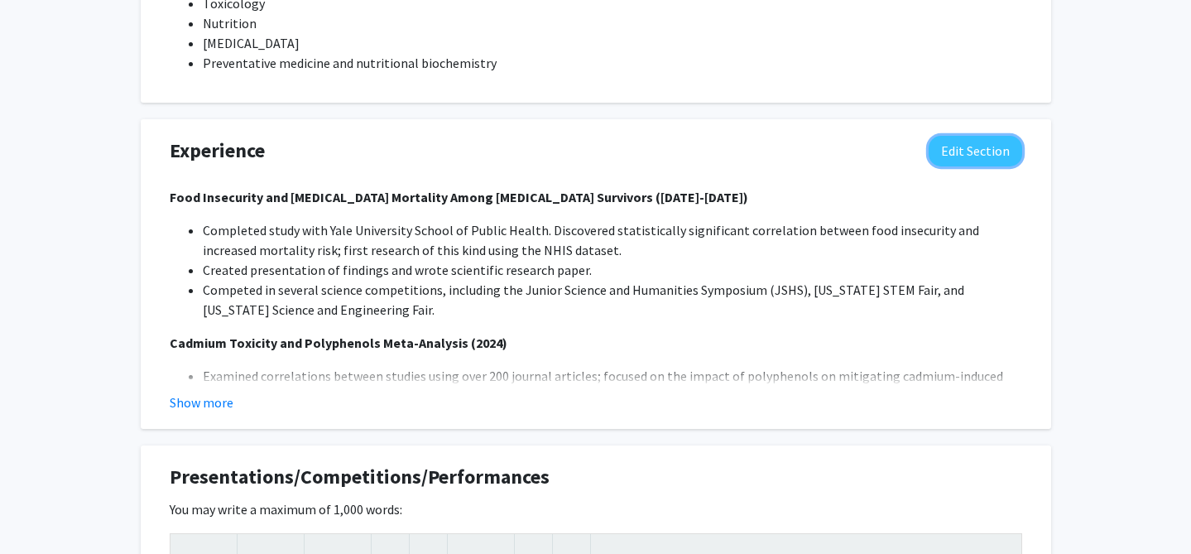
click at [934, 136] on button "Edit Section" at bounding box center [976, 151] width 94 height 31
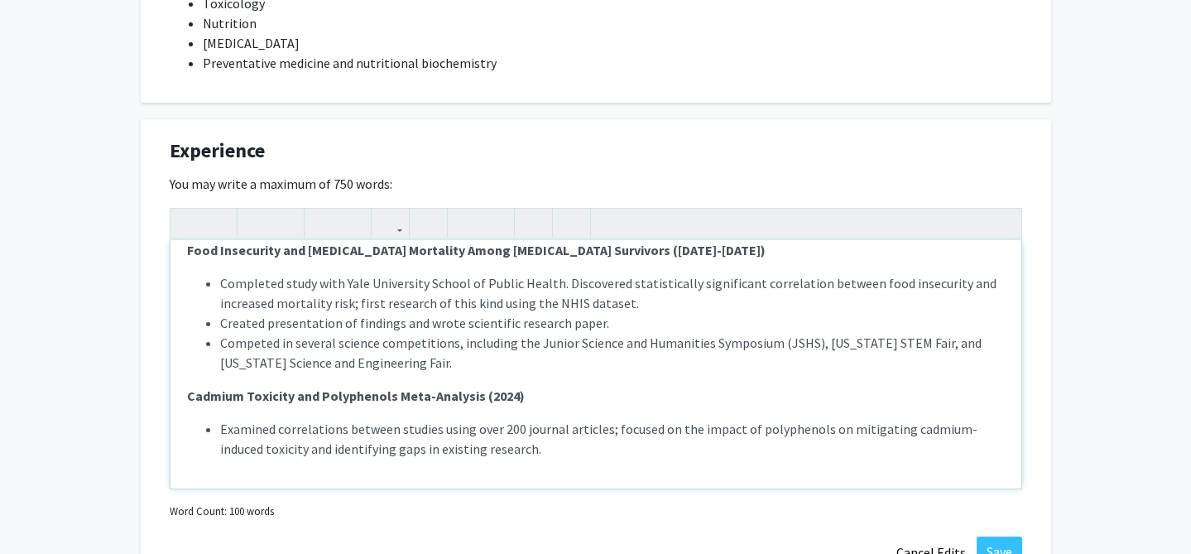
click at [576, 432] on li "Examined correlations between studies using over 200 journal articles; focused …" at bounding box center [612, 439] width 785 height 40
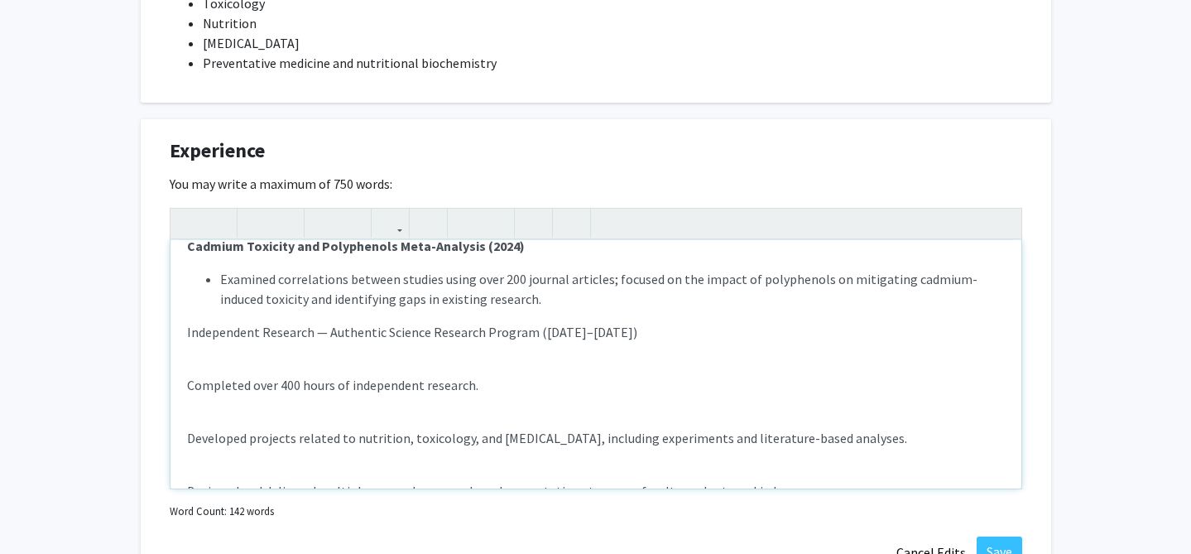
scroll to position [174, 0]
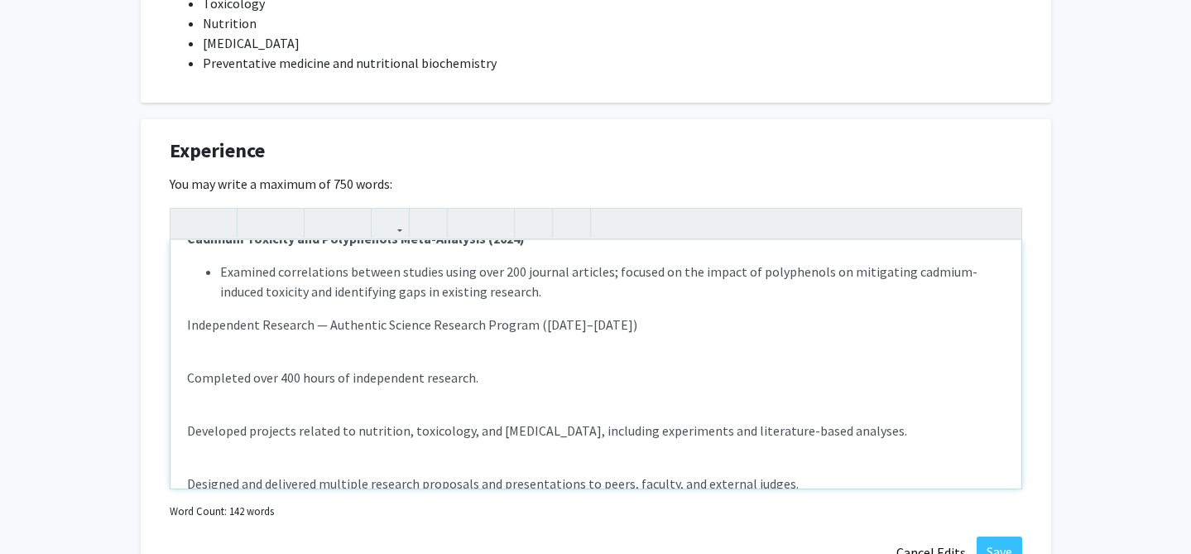
click at [224, 315] on p "Independent Research — Authentic Science Research Program ([DATE]–[DATE])" at bounding box center [596, 325] width 818 height 20
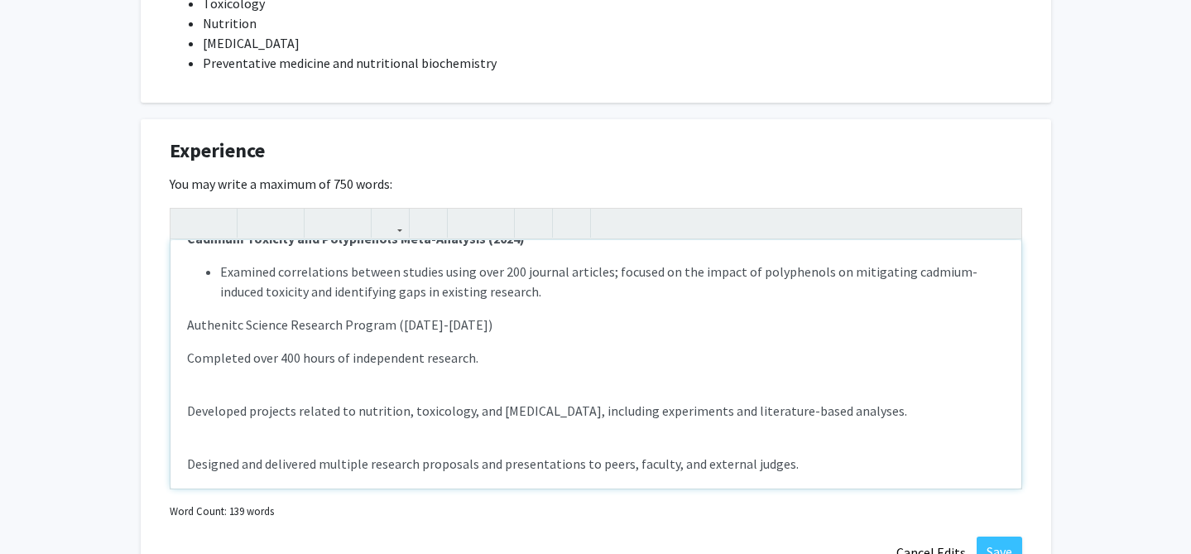
click at [219, 315] on p "Authenitc Science Research Program ([DATE]-[DATE])" at bounding box center [596, 325] width 818 height 20
click at [223, 315] on p "Authentic Science Research Program ([DATE]-[DATE])" at bounding box center [596, 325] width 818 height 20
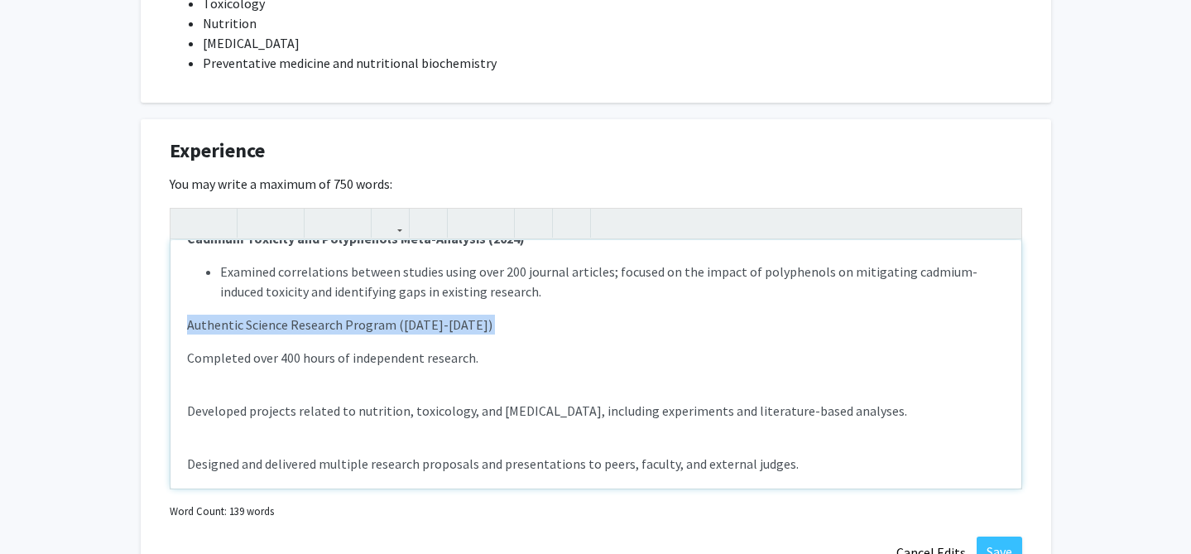
click at [223, 315] on p "Authentic Science Research Program ([DATE]-[DATE])" at bounding box center [596, 325] width 818 height 20
click at [489, 315] on p "Authentic Science Research Program ([DATE]-[DATE])" at bounding box center [596, 325] width 818 height 20
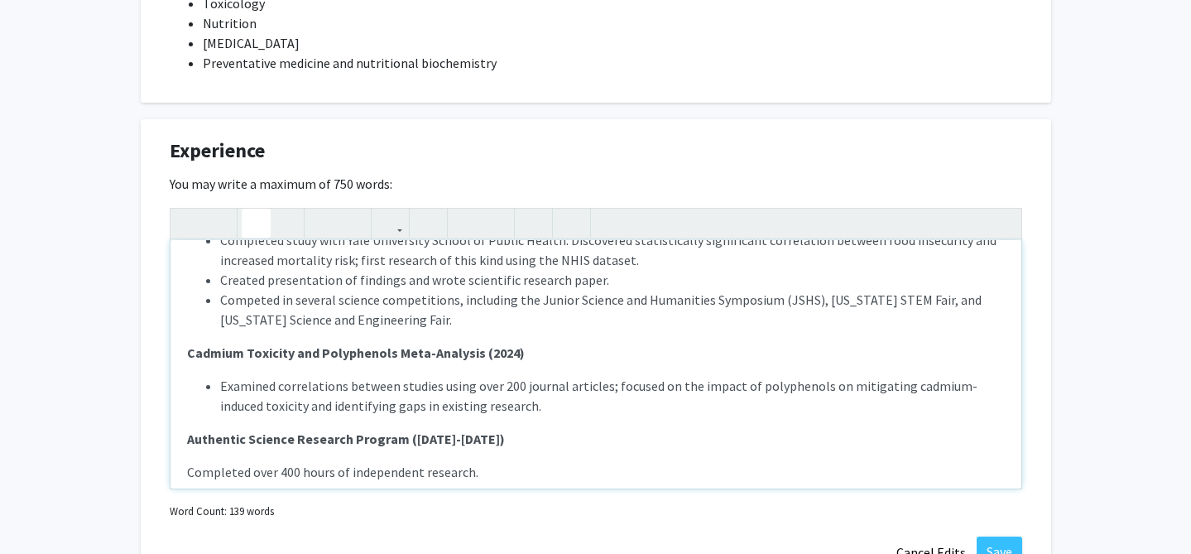
scroll to position [172, 0]
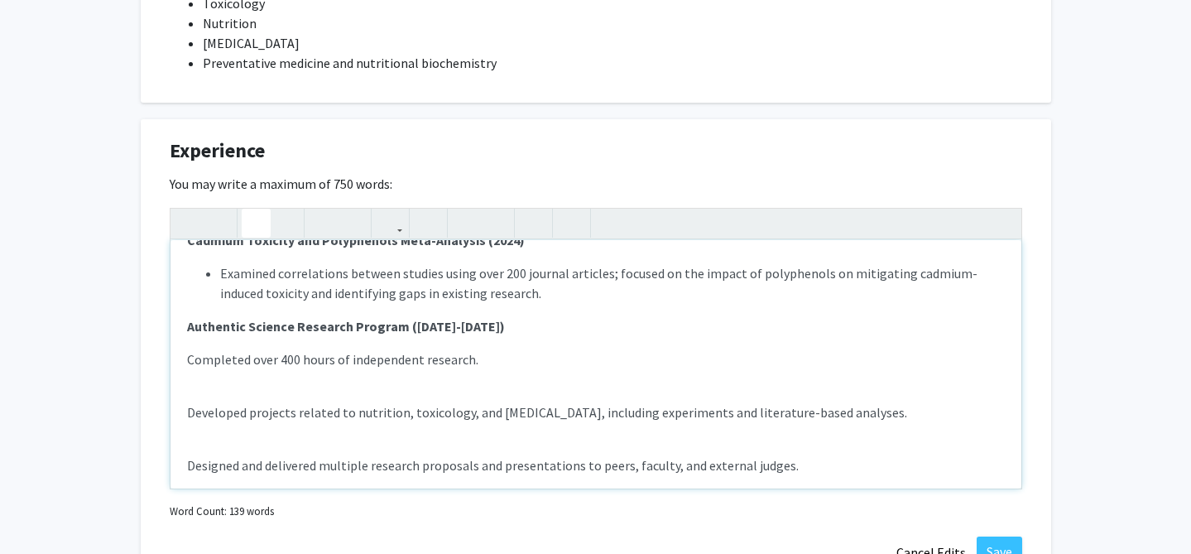
click at [182, 336] on div "Food Insecurity and [MEDICAL_DATA] Mortality Among [MEDICAL_DATA] Survivors ([D…" at bounding box center [596, 364] width 851 height 248
click at [466, 209] on icon "button" at bounding box center [466, 222] width 14 height 27
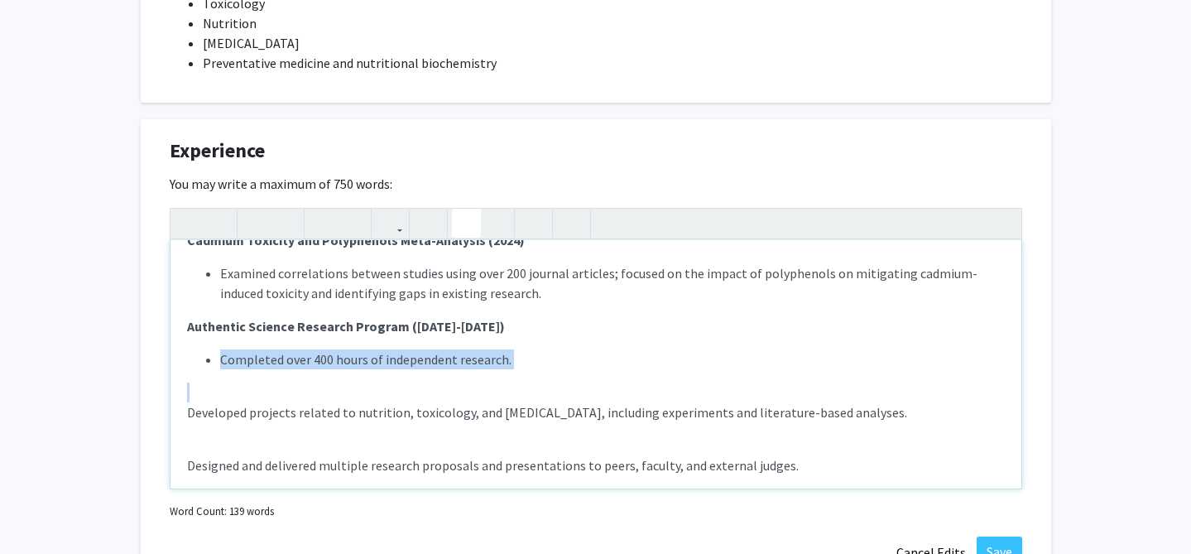
drag, startPoint x: 185, startPoint y: 393, endPoint x: 220, endPoint y: 341, distance: 62.7
click at [220, 341] on div "Food Insecurity and [MEDICAL_DATA] Mortality Among [MEDICAL_DATA] Survivors ([D…" at bounding box center [596, 364] width 851 height 248
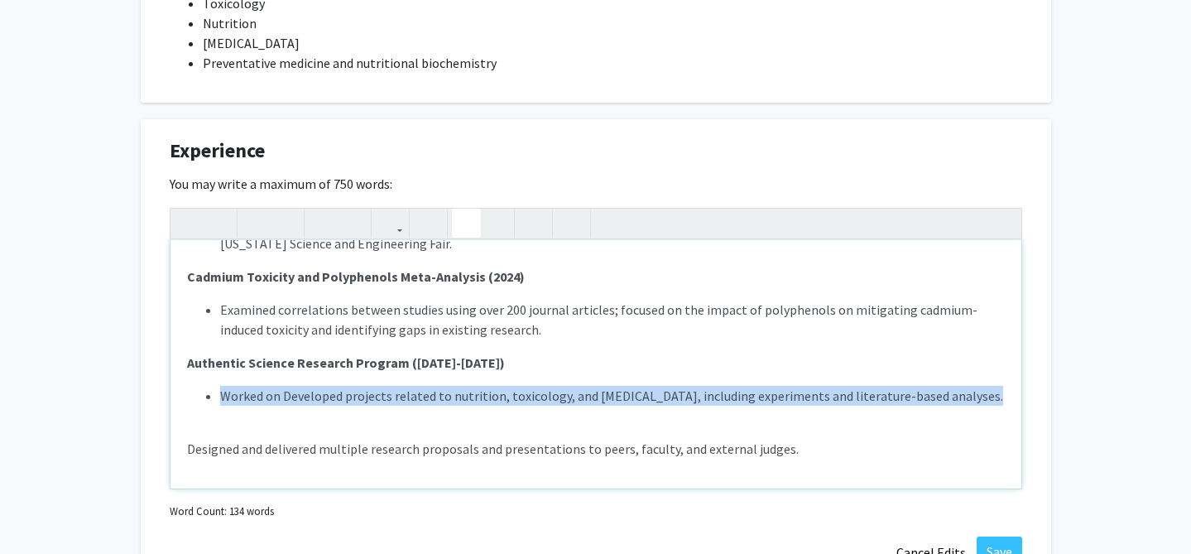
scroll to position [136, 0]
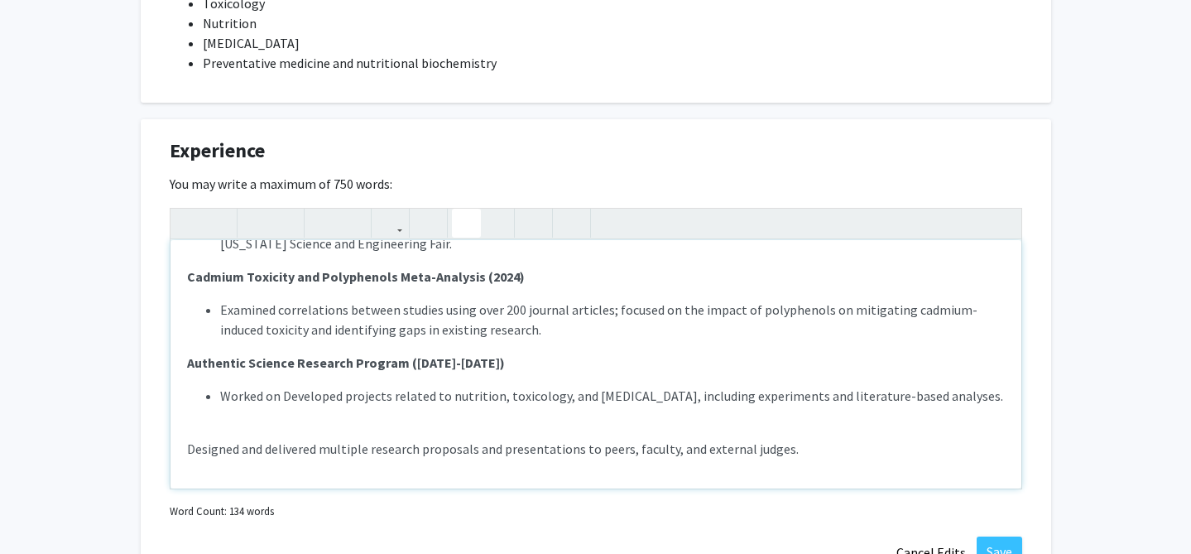
click at [318, 387] on span "Worked on Developed projects related to nutrition, toxicology, and [MEDICAL_DAT…" at bounding box center [611, 395] width 783 height 17
click at [584, 416] on p "Examined correlations between studies using over 200 journal articles; focused …" at bounding box center [596, 379] width 818 height 159
click at [185, 431] on div "Food Insecurity and [MEDICAL_DATA] Mortality Among [MEDICAL_DATA] Survivors ([D…" at bounding box center [596, 364] width 851 height 248
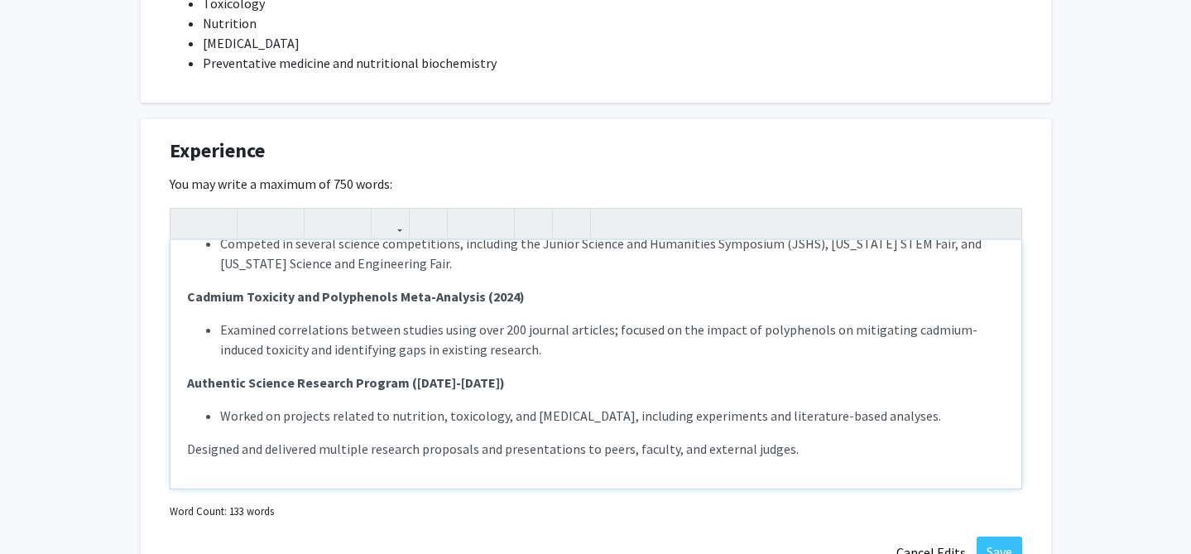
scroll to position [103, 0]
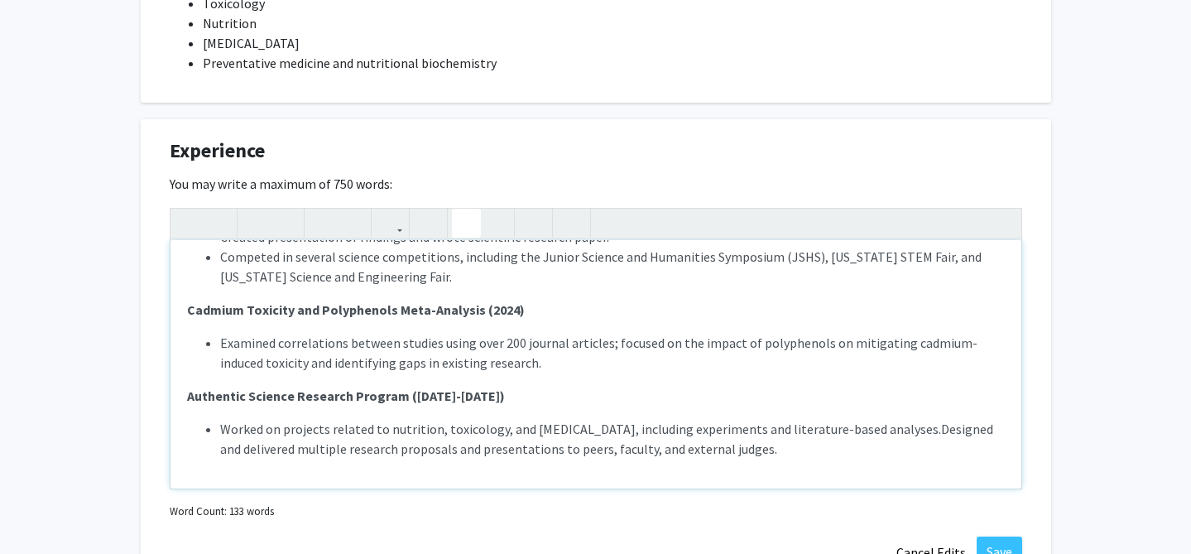
type textarea "<p><strong>Food Insecurity and [MEDICAL_DATA] Mortality Among [MEDICAL_DATA] Su…"
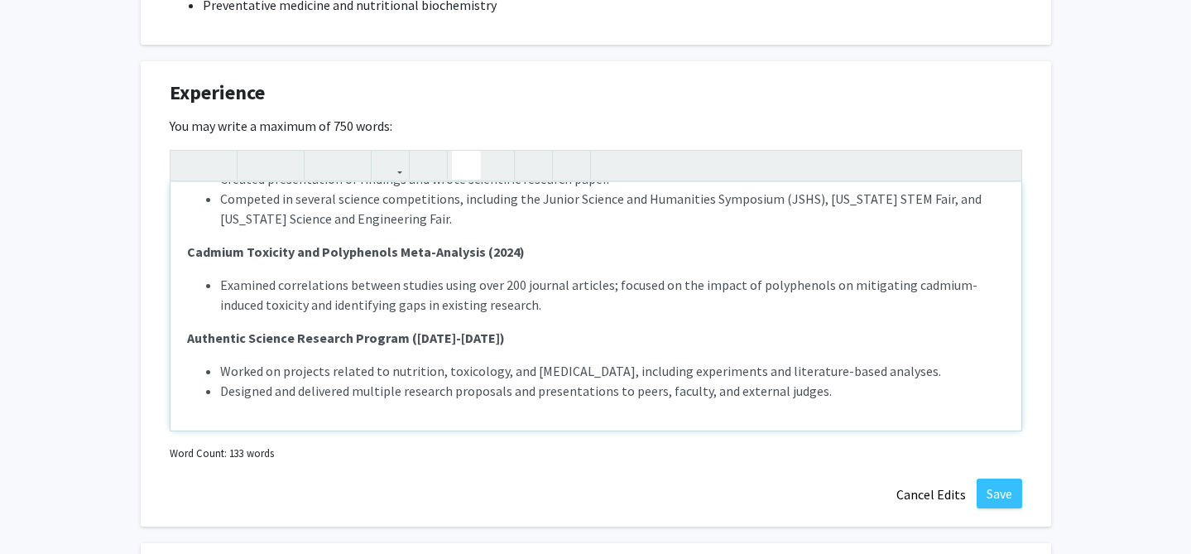
scroll to position [102, 0]
click at [856, 382] on li "Designed and delivered multiple research proposals and presentations to peers, …" at bounding box center [612, 392] width 785 height 20
click at [1002, 478] on button "Save" at bounding box center [1000, 493] width 46 height 30
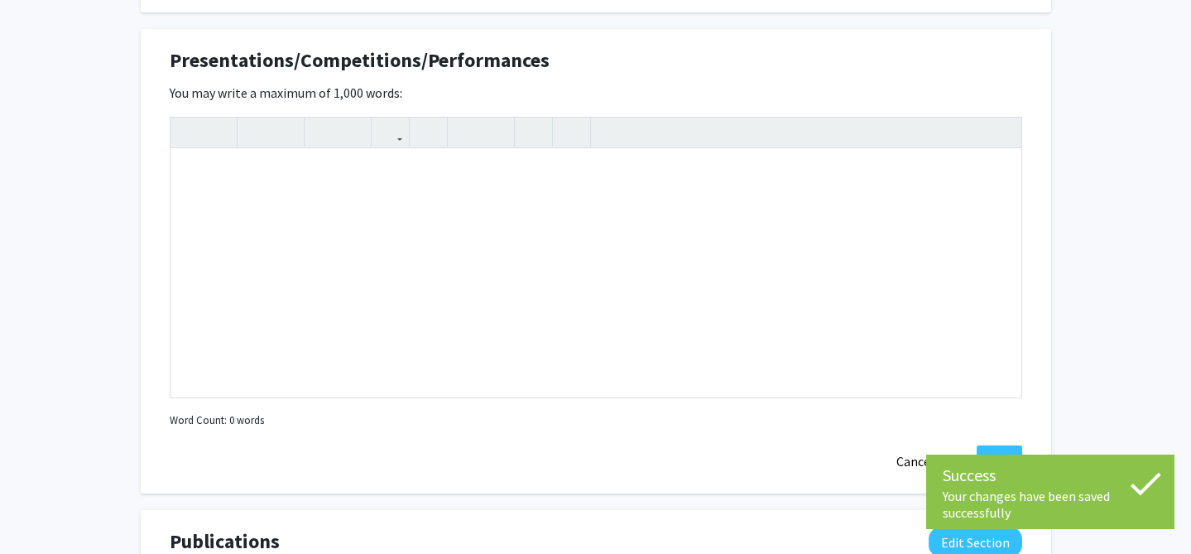
scroll to position [1553, 0]
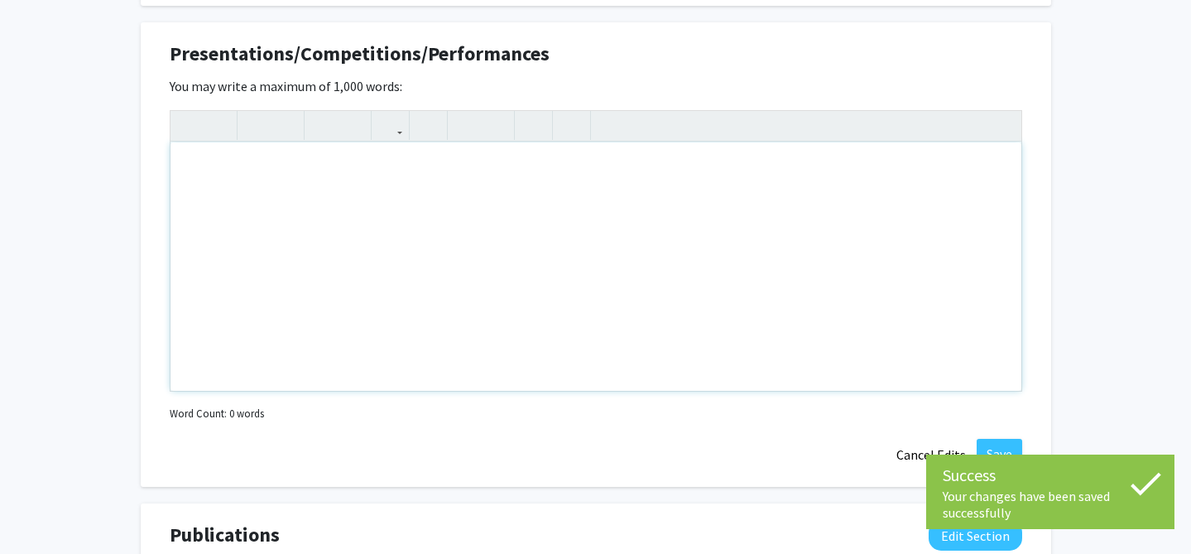
click at [714, 190] on div "Note to users with screen readers: Please deactivate our accessibility plugin f…" at bounding box center [596, 266] width 851 height 248
